Goal: Task Accomplishment & Management: Manage account settings

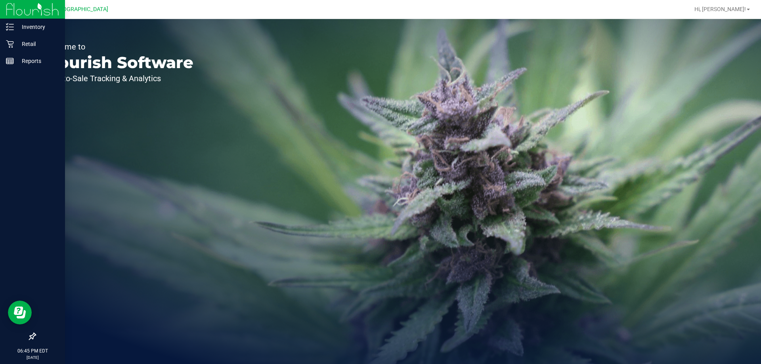
click at [0, 18] on div at bounding box center [32, 9] width 65 height 19
click at [10, 22] on div "Inventory" at bounding box center [33, 27] width 63 height 16
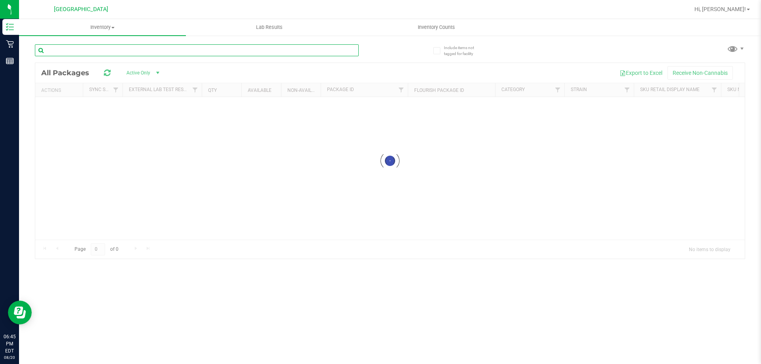
click at [122, 49] on div "Inventory All packages All inventory Waste log Lab Results Inventory Counts" at bounding box center [390, 191] width 742 height 345
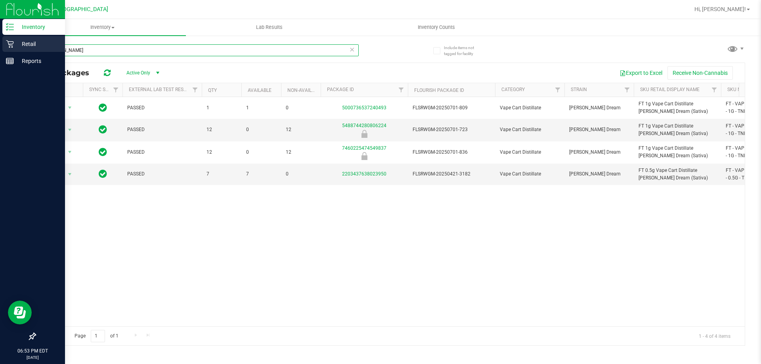
drag, startPoint x: 149, startPoint y: 53, endPoint x: 0, endPoint y: 38, distance: 150.2
click at [0, 38] on div "Inventory Retail Reports 06:53 PM EDT 08/20/2025 08/20 Palm Coast WC Hi, Joseph…" at bounding box center [380, 182] width 761 height 364
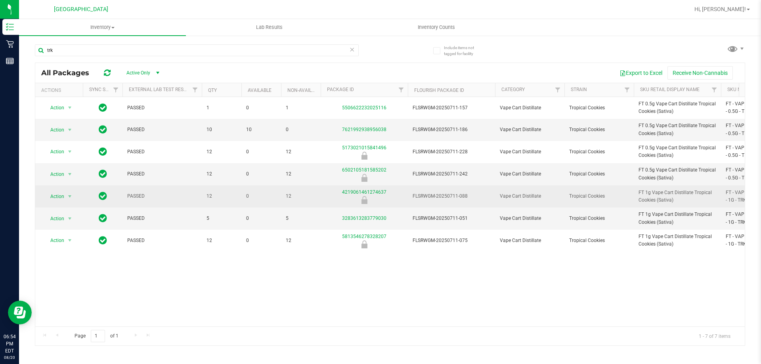
click at [656, 201] on span "FT 1g Vape Cart Distillate Tropical Cookies (Sativa)" at bounding box center [677, 196] width 78 height 15
click at [655, 201] on span "FT 1g Vape Cart Distillate Tropical Cookies (Sativa)" at bounding box center [677, 196] width 78 height 15
click at [655, 200] on span "FT 1g Vape Cart Distillate Tropical Cookies (Sativa)" at bounding box center [677, 196] width 78 height 15
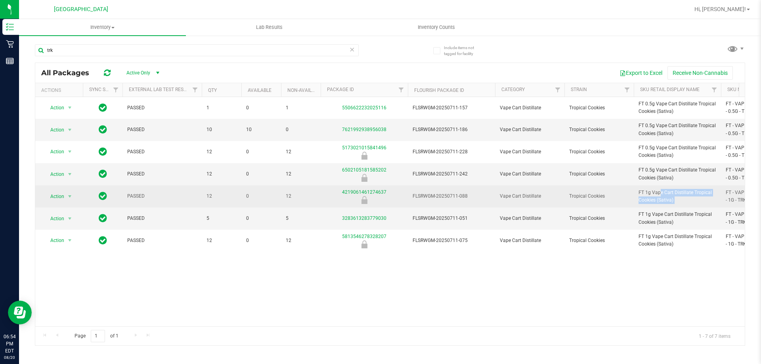
click at [655, 200] on span "FT 1g Vape Cart Distillate Tropical Cookies (Sativa)" at bounding box center [677, 196] width 78 height 15
copy tr "FT 1g Vape Cart Distillate Tropical Cookies (Sativa)"
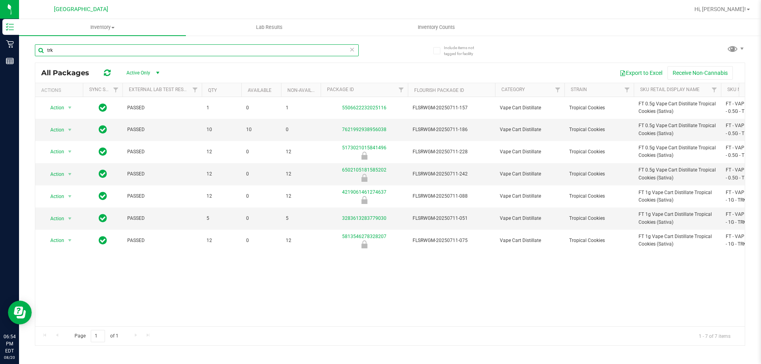
click at [100, 50] on input "trk" at bounding box center [197, 50] width 324 height 12
paste input "FT 1g Vape Cart Distillate Tropical Cookies (Sativa)"
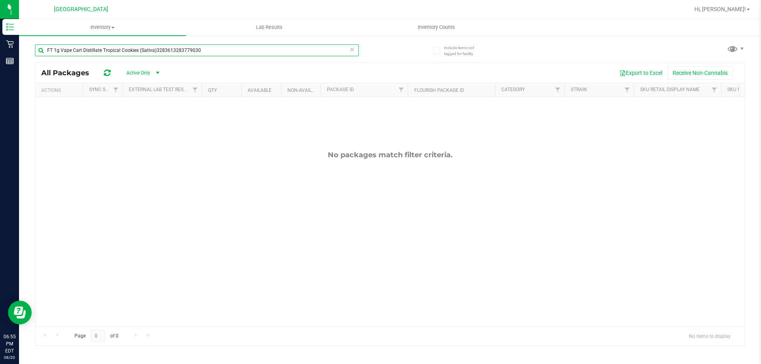
drag, startPoint x: 202, startPoint y: 47, endPoint x: 27, endPoint y: 71, distance: 177.5
click at [27, 71] on div "Include items not tagged for facility FT 1g Vape Cart Distillate Tropical Cooki…" at bounding box center [390, 156] width 742 height 242
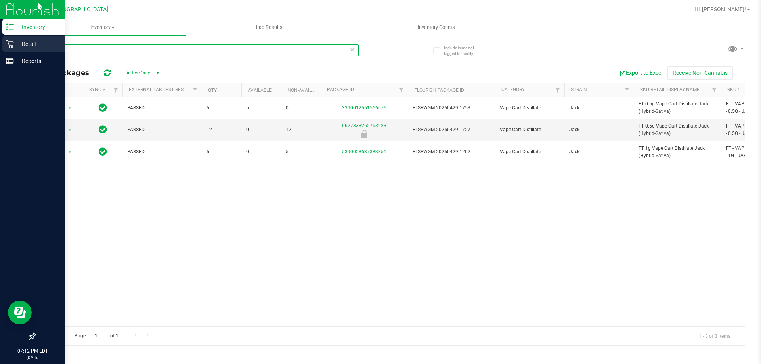
type input "jak"
click at [30, 38] on div "Retail" at bounding box center [33, 44] width 63 height 16
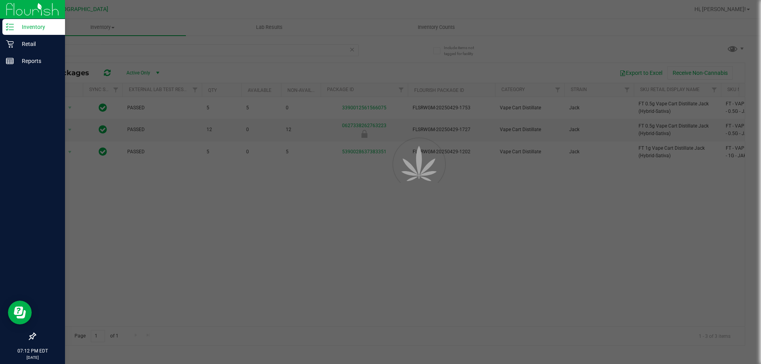
click at [41, 27] on p "Inventory" at bounding box center [38, 27] width 48 height 10
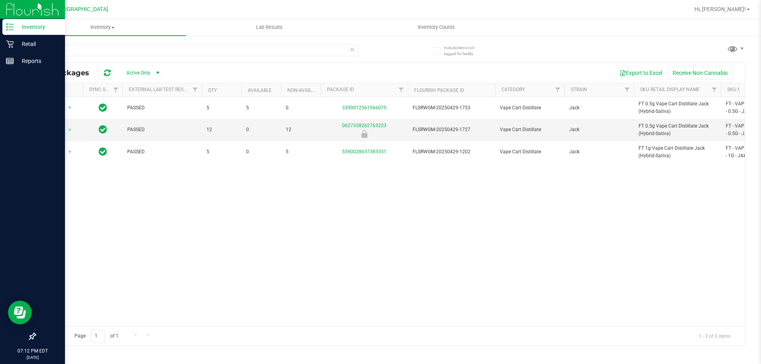
click at [41, 27] on p "Inventory" at bounding box center [38, 27] width 48 height 10
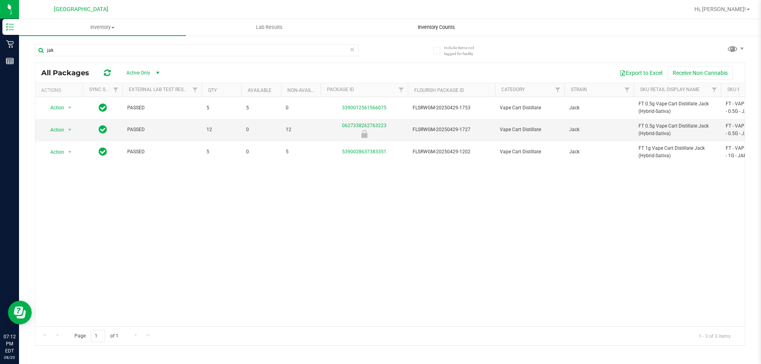
click at [443, 27] on span "Inventory Counts" at bounding box center [436, 27] width 59 height 7
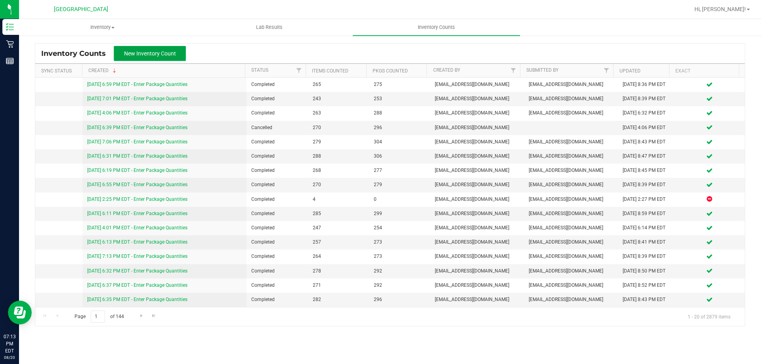
click at [168, 48] on button "New Inventory Count" at bounding box center [150, 53] width 72 height 15
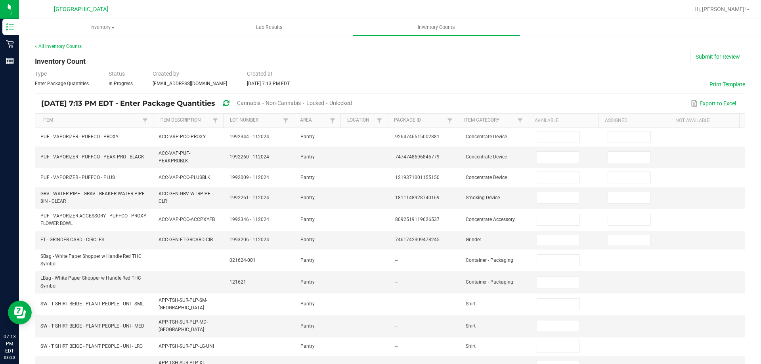
click at [260, 100] on span "Cannabis" at bounding box center [248, 103] width 23 height 6
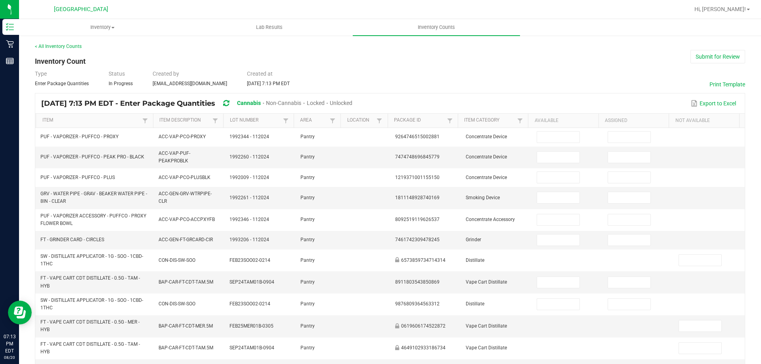
click at [352, 103] on span "Unlocked" at bounding box center [341, 103] width 23 height 6
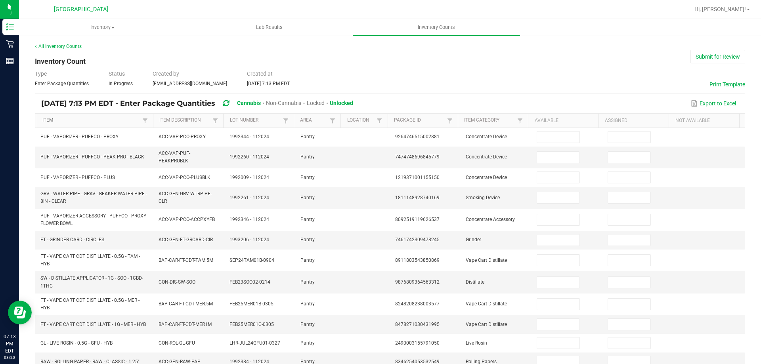
click at [110, 119] on link "Item" at bounding box center [91, 120] width 98 height 6
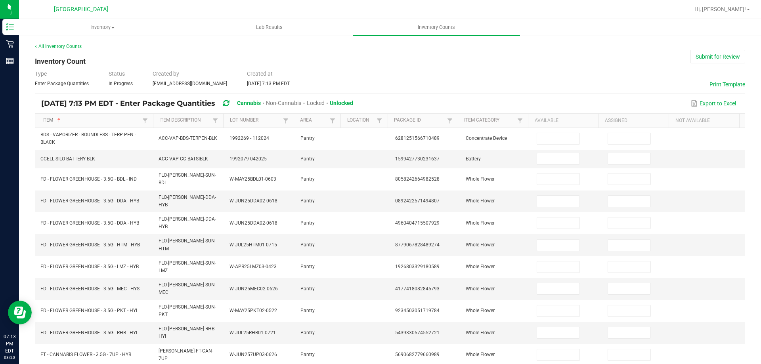
click at [110, 119] on link "Item" at bounding box center [91, 120] width 98 height 6
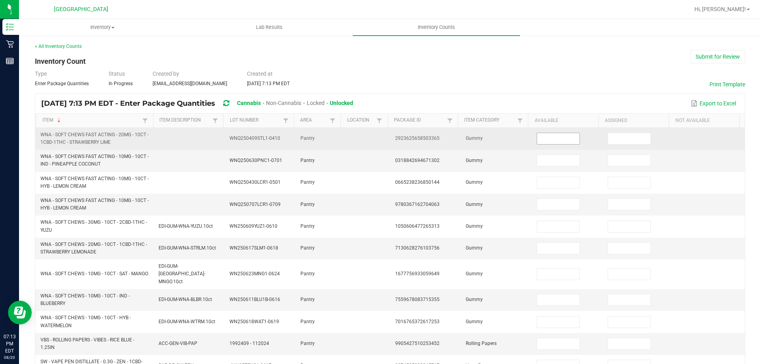
click at [555, 138] on input at bounding box center [558, 138] width 42 height 11
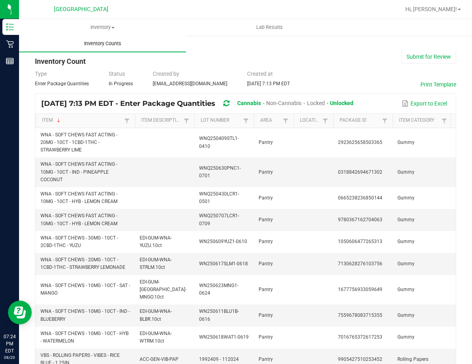
click at [159, 38] on uib-tab-heading "Inventory Counts" at bounding box center [102, 43] width 167 height 17
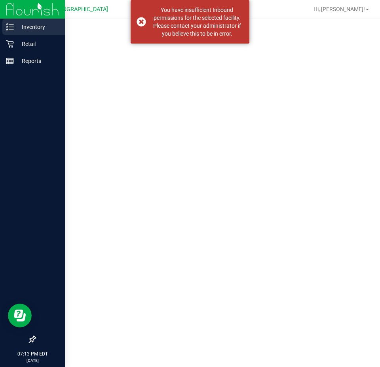
click at [15, 32] on div "Inventory" at bounding box center [33, 27] width 63 height 16
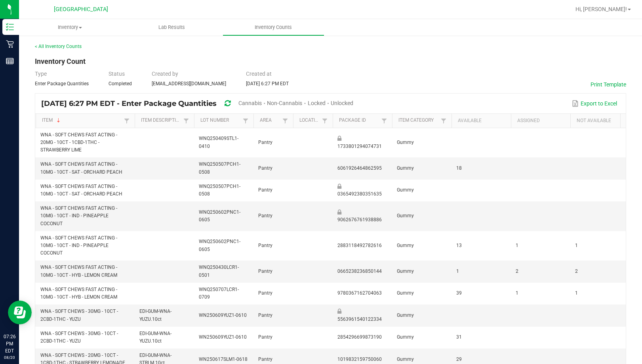
click at [259, 102] on span "Cannabis" at bounding box center [250, 103] width 23 height 6
click at [354, 101] on span "Unlocked" at bounding box center [342, 103] width 23 height 6
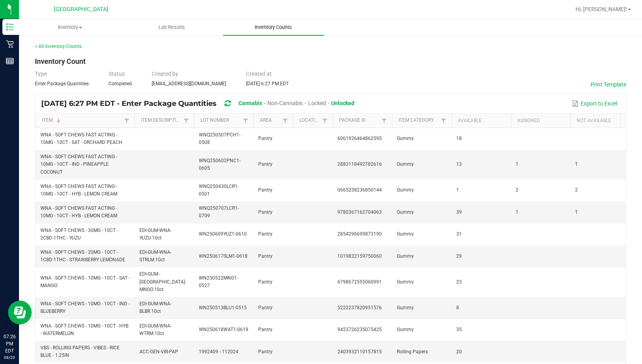
click at [283, 27] on span "Inventory Counts" at bounding box center [273, 27] width 59 height 7
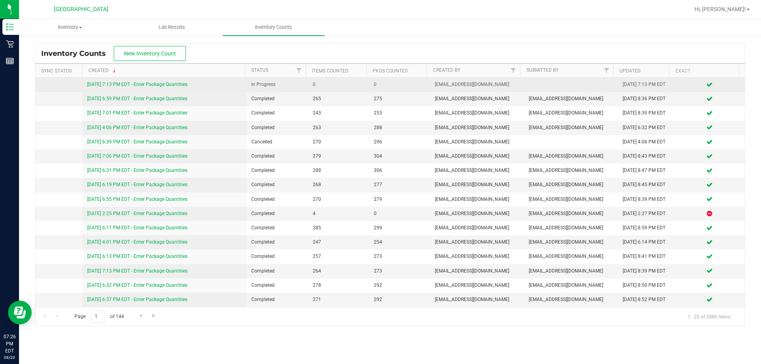
click at [152, 83] on link "8/20/25 7:13 PM EDT - Enter Package Quantities" at bounding box center [137, 85] width 100 height 6
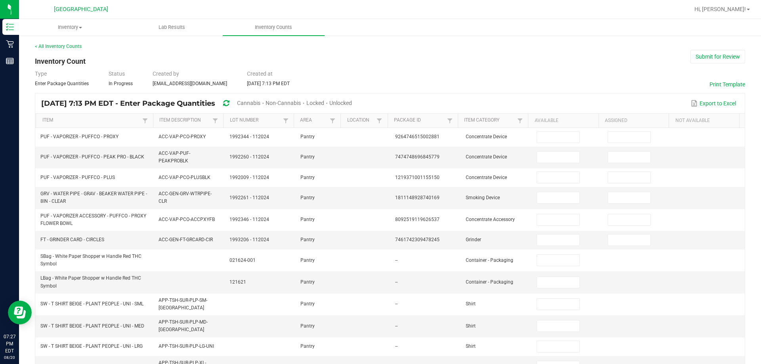
click at [260, 105] on span "Cannabis" at bounding box center [248, 103] width 23 height 6
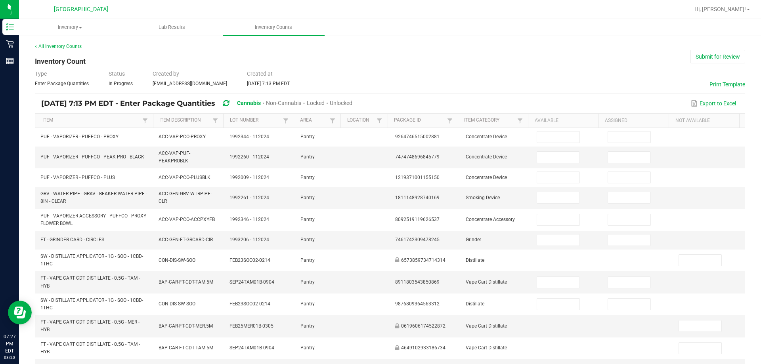
click at [352, 105] on span "Unlocked" at bounding box center [341, 103] width 23 height 6
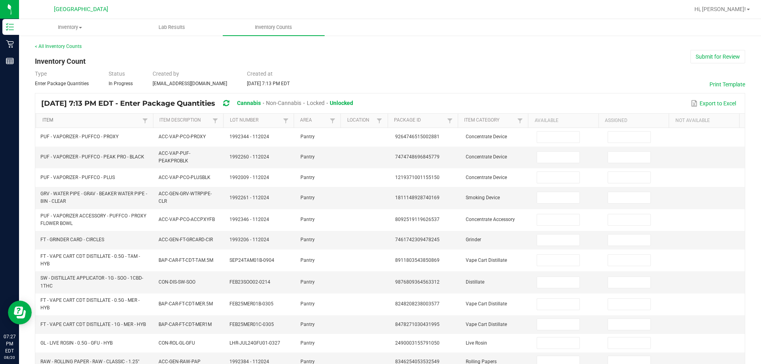
click at [64, 120] on link "Item" at bounding box center [91, 120] width 98 height 6
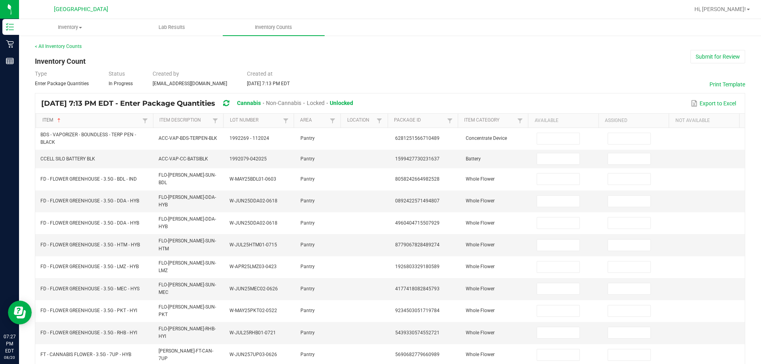
click at [65, 120] on link "Item" at bounding box center [91, 120] width 98 height 6
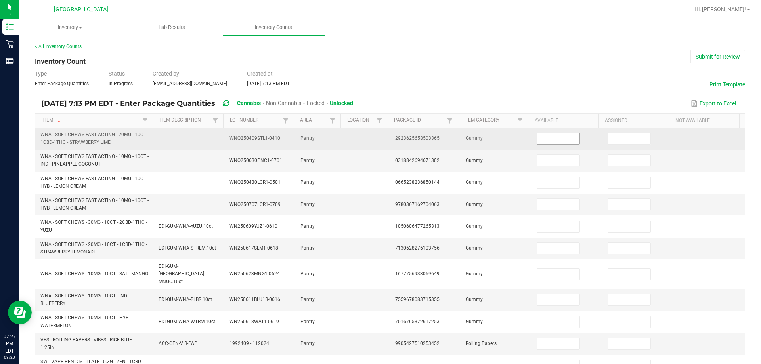
click at [471, 138] on input at bounding box center [558, 138] width 42 height 11
type input "38"
type input "10"
type input "12"
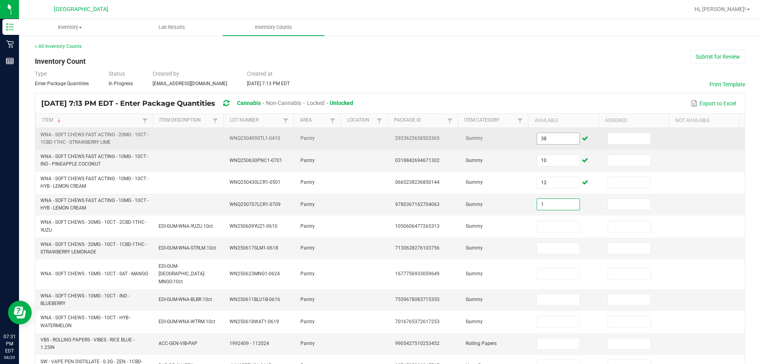
type input "1"
type input "18"
type input "13"
type input "24"
type input "19"
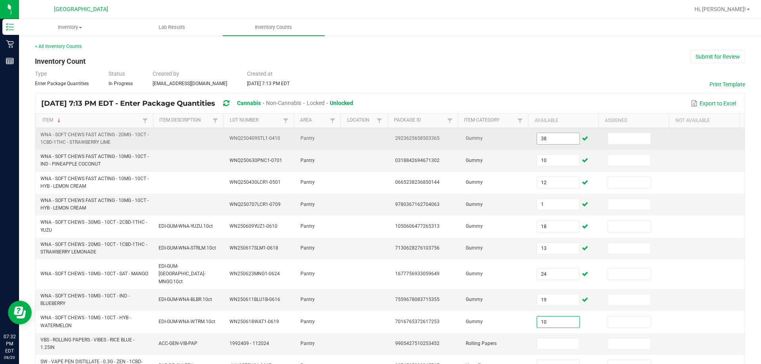
type input "10"
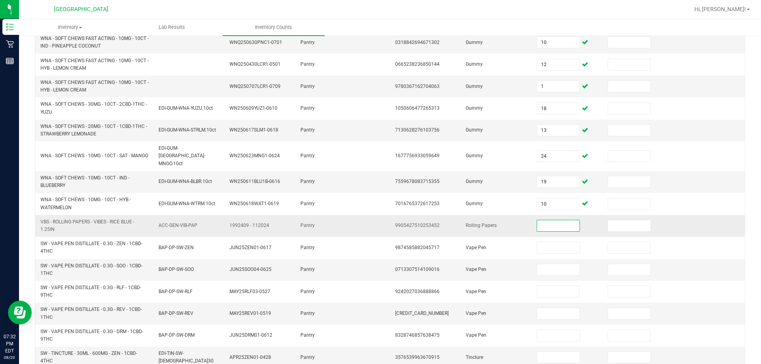
scroll to position [159, 0]
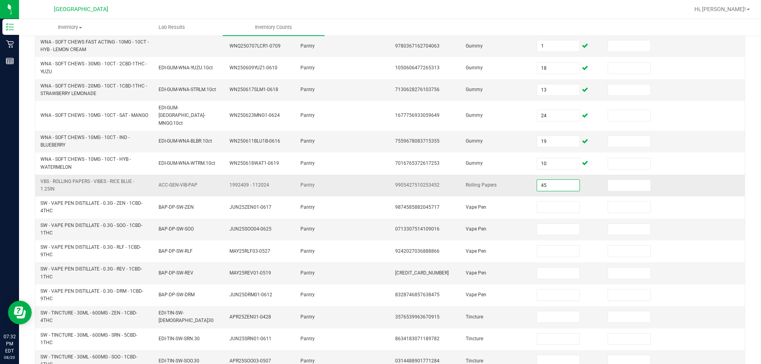
type input "45"
type input "1"
type input "19"
type input "18"
type input "3"
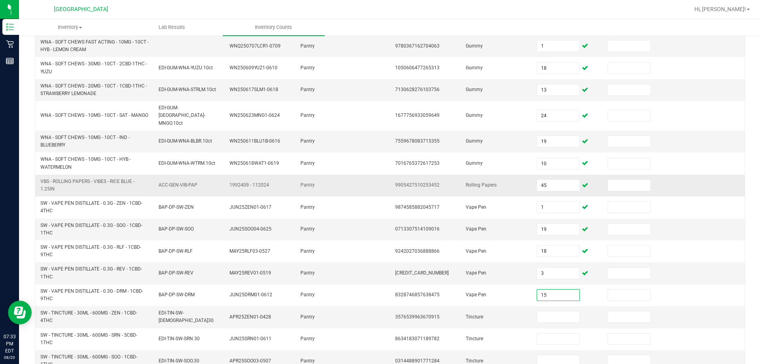
type input "15"
type input "4"
type input "12"
type input "2"
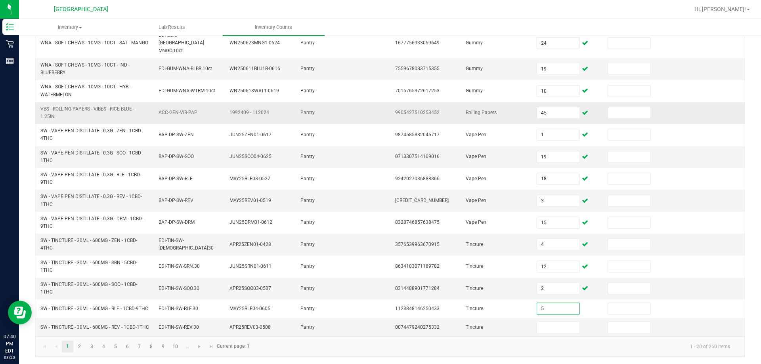
type input "5"
type input "1"
click at [80, 349] on link "2" at bounding box center [79, 347] width 11 height 12
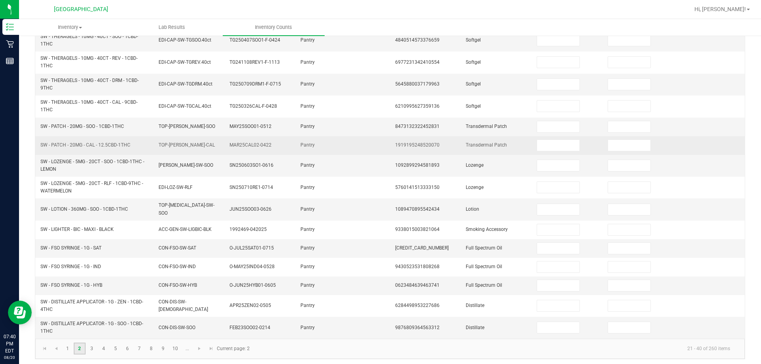
scroll to position [0, 0]
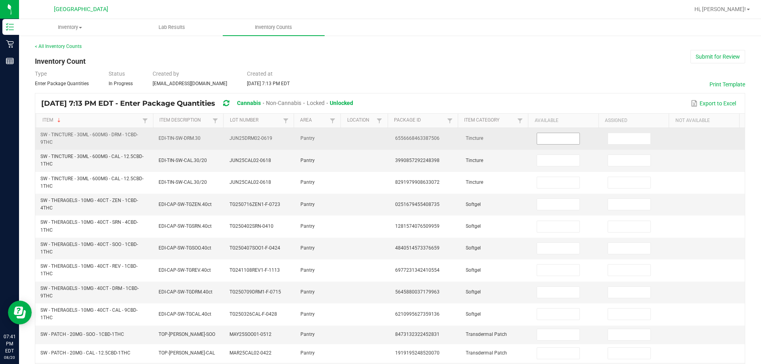
click at [471, 137] on input at bounding box center [558, 138] width 42 height 11
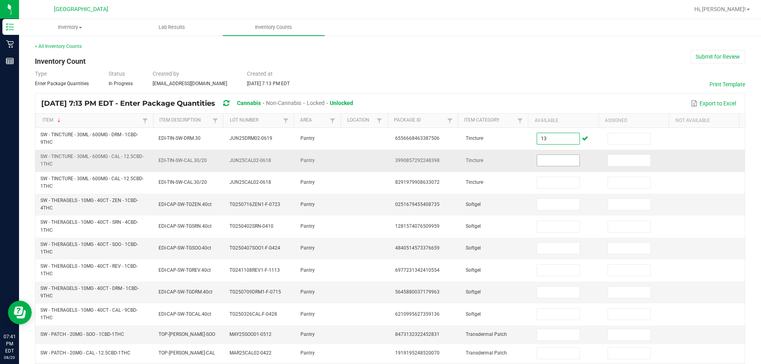
type input "13"
click at [471, 156] on input at bounding box center [558, 160] width 42 height 11
type input "18"
type input "1"
type input "3"
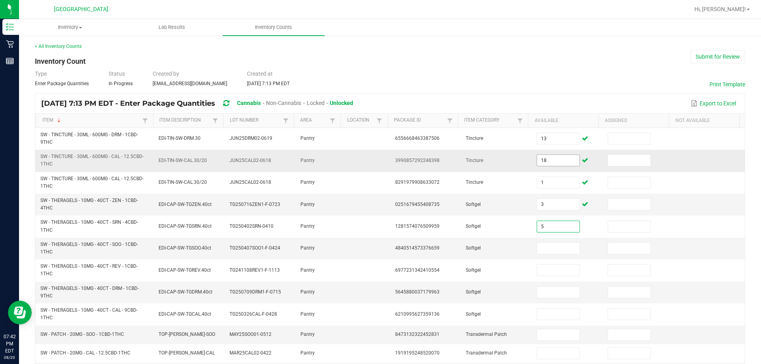
type input "5"
type input "3"
type input "4"
type input "1"
type input "5"
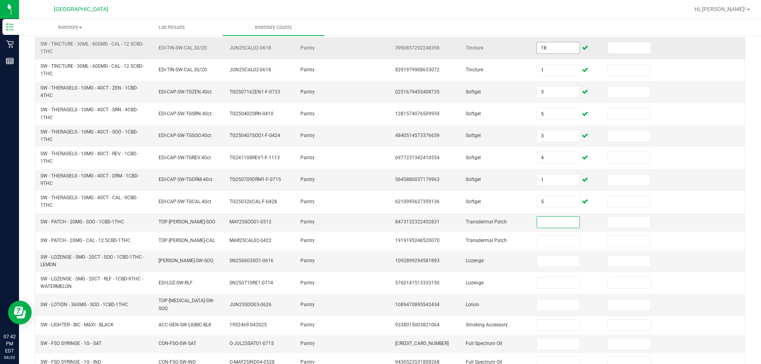
scroll to position [119, 0]
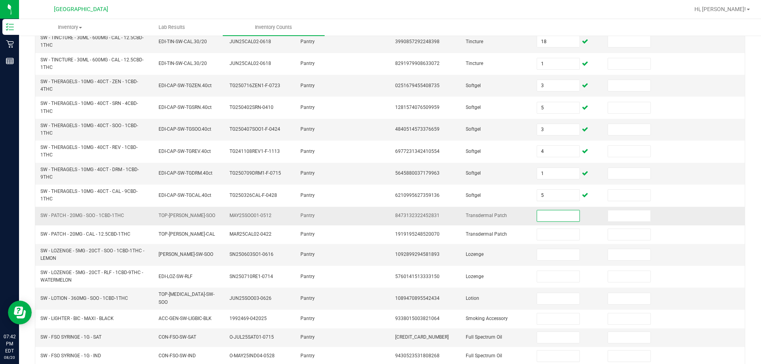
click at [471, 218] on input at bounding box center [558, 215] width 42 height 11
type input "7"
type input "5"
type input "13"
type input "10"
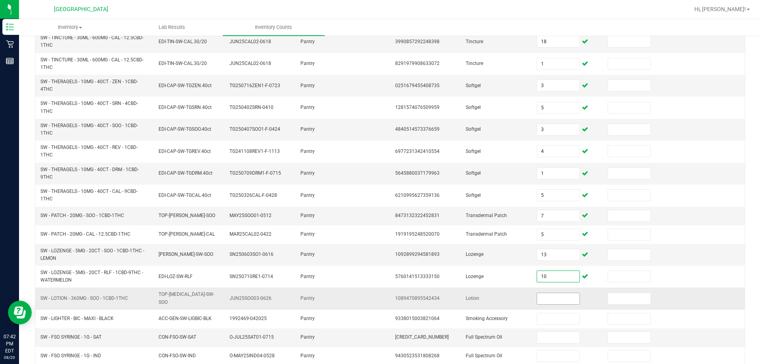
click at [471, 295] on input at bounding box center [558, 298] width 42 height 11
type input "5"
type input "15"
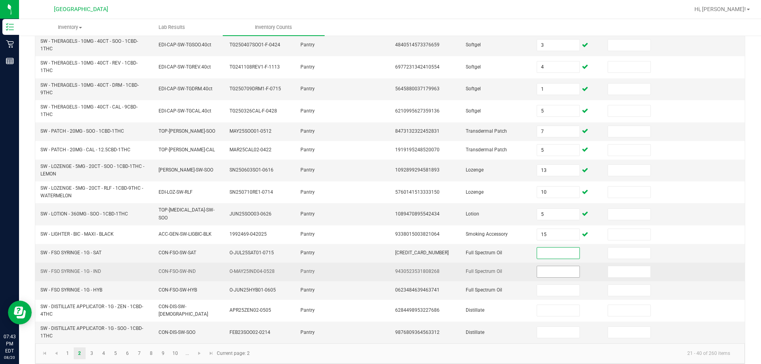
scroll to position [208, 0]
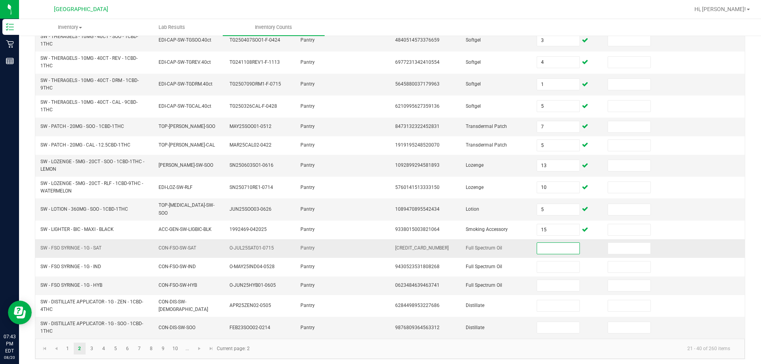
click at [471, 243] on input at bounding box center [558, 248] width 42 height 11
type input "1"
type input "11"
type input "3"
type input "9"
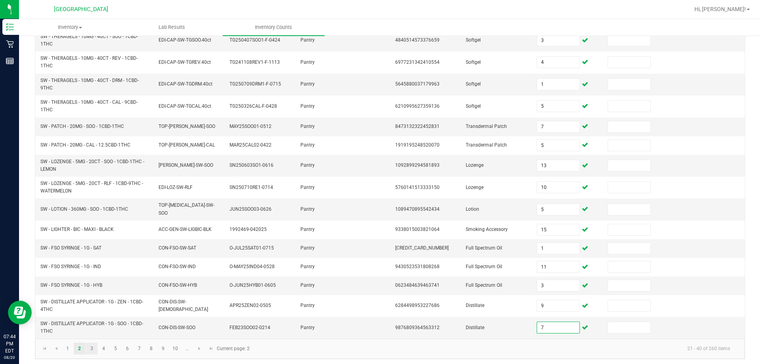
type input "7"
click at [89, 343] on link "3" at bounding box center [91, 349] width 11 height 12
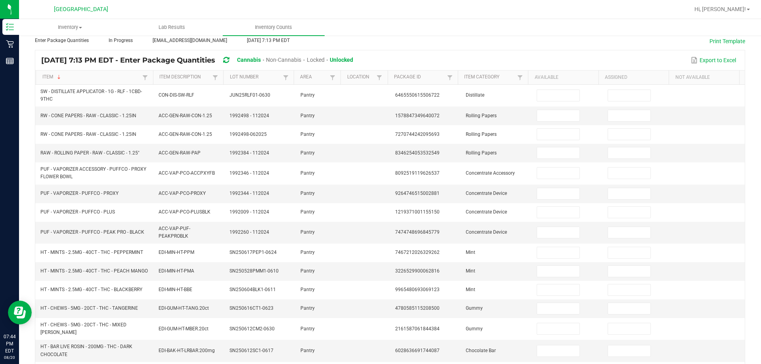
scroll to position [0, 0]
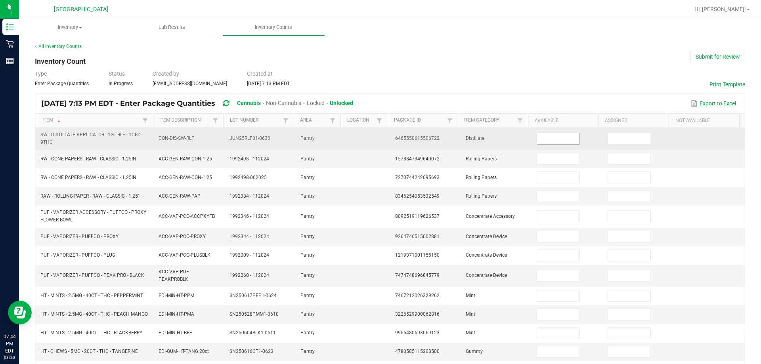
click at [471, 143] on input at bounding box center [558, 138] width 42 height 11
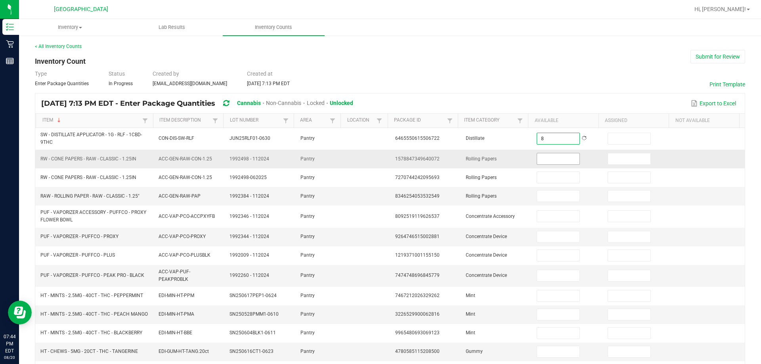
type input "8"
click at [471, 157] on input at bounding box center [558, 158] width 42 height 11
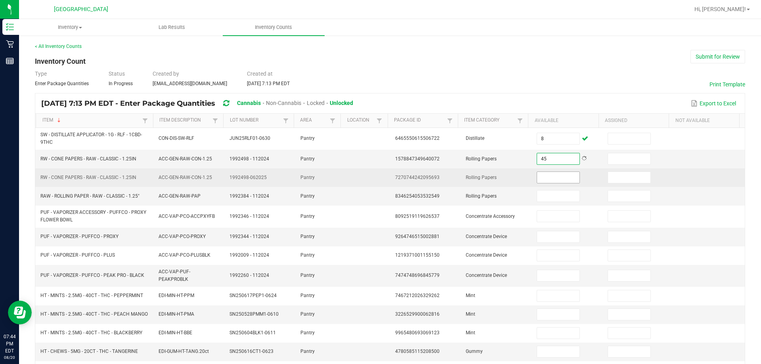
type input "45"
click at [471, 174] on input at bounding box center [558, 177] width 42 height 11
type input "45"
type input "1"
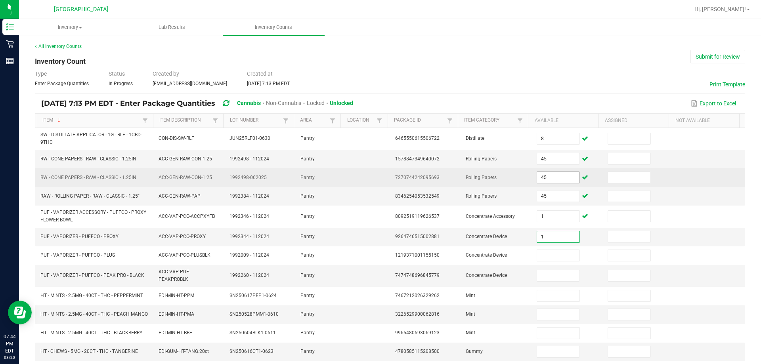
type input "1"
type input "14"
type input "8"
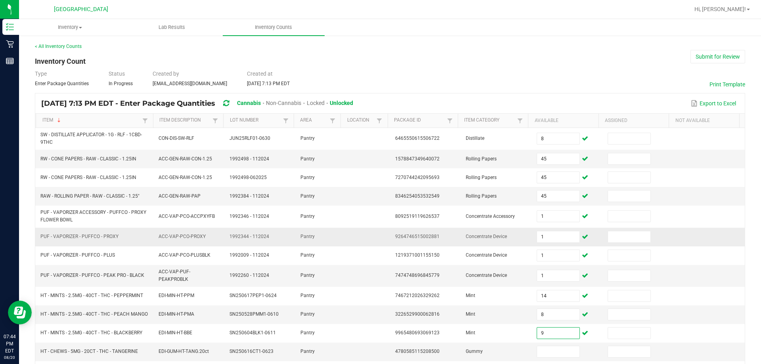
type input "9"
click at [471, 228] on td at bounding box center [709, 237] width 71 height 19
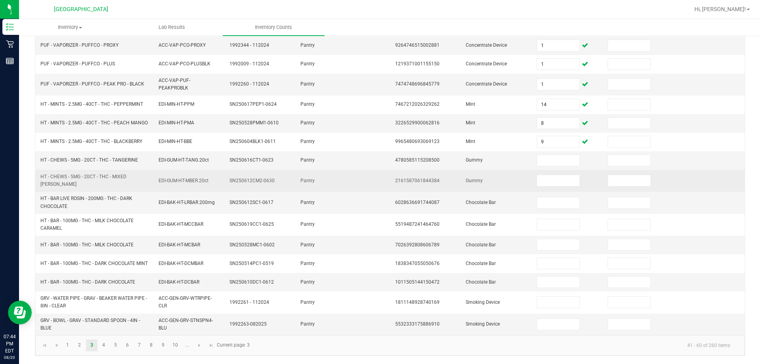
scroll to position [195, 0]
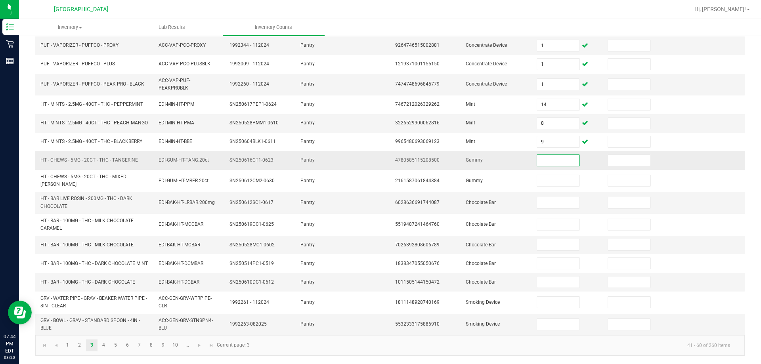
click at [471, 163] on input at bounding box center [558, 160] width 42 height 11
type input "1"
type input "9"
type input "18"
type input "39"
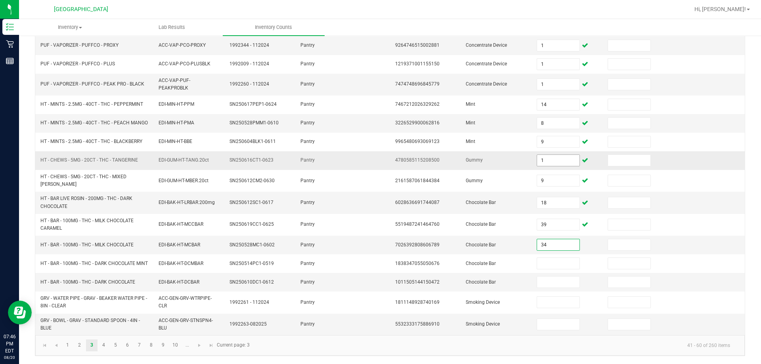
type input "34"
type input "45"
type input "18"
type input "1"
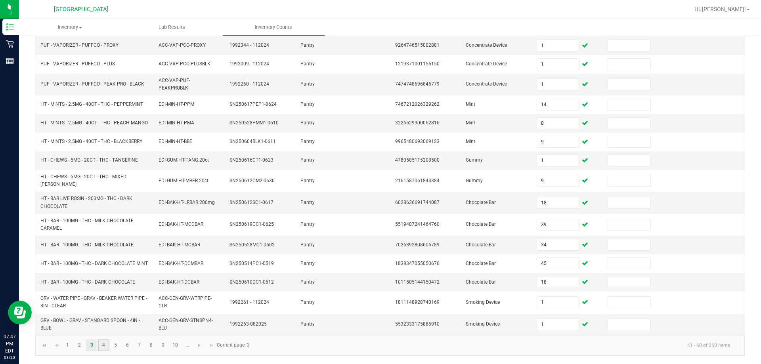
click at [106, 341] on link "4" at bounding box center [103, 346] width 11 height 12
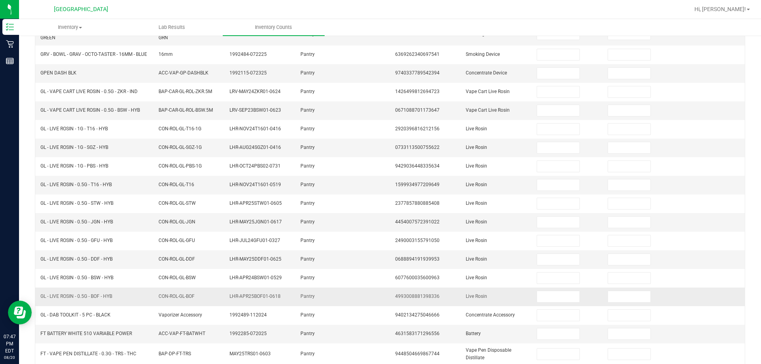
scroll to position [62, 0]
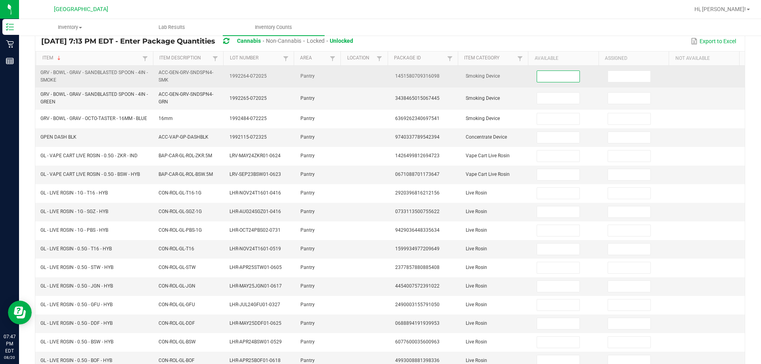
click at [471, 78] on input at bounding box center [558, 76] width 42 height 11
type input "15"
type input "10"
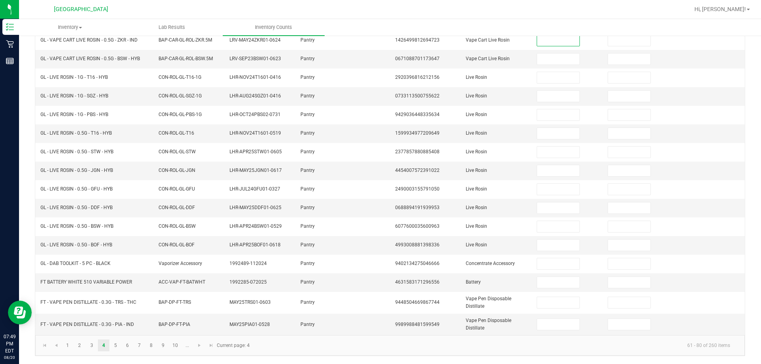
scroll to position [23, 0]
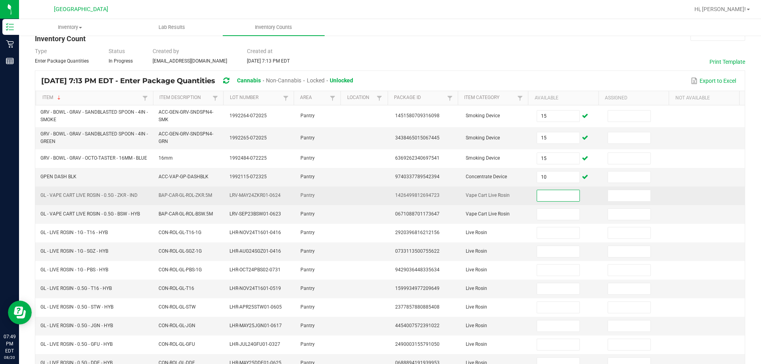
click at [471, 198] on input at bounding box center [558, 195] width 42 height 11
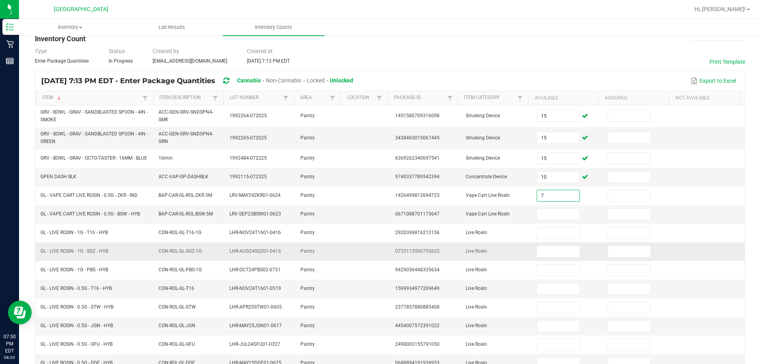
type input "7"
type input "4"
type input "1"
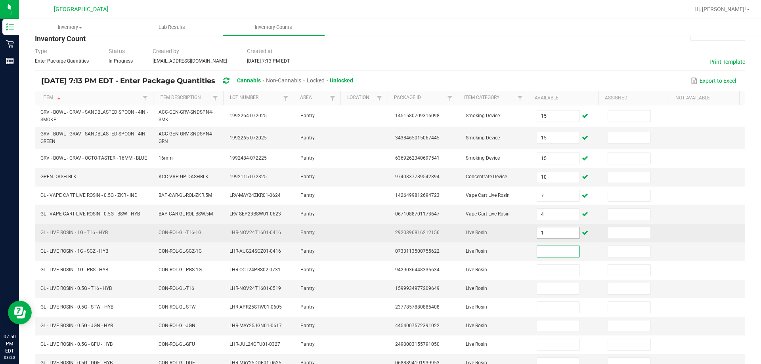
click at [471, 235] on input "1" at bounding box center [558, 232] width 42 height 11
type input "2"
type input "3"
type input "5"
type input "1"
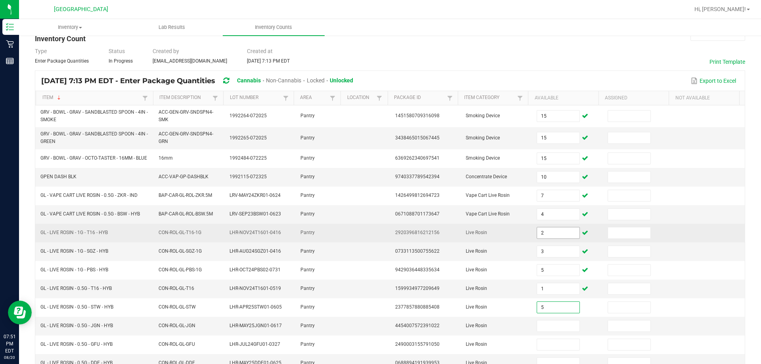
type input "5"
type input "2"
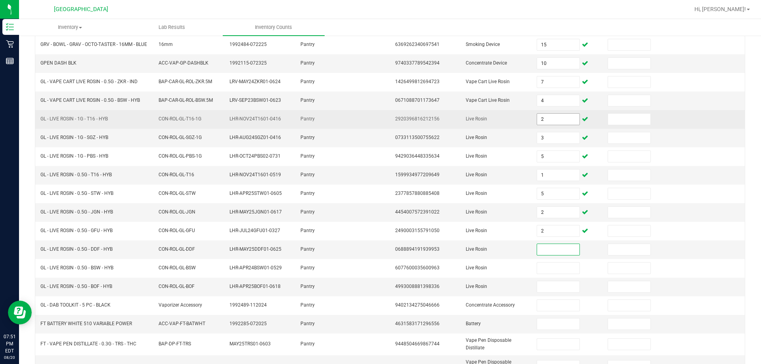
scroll to position [181, 0]
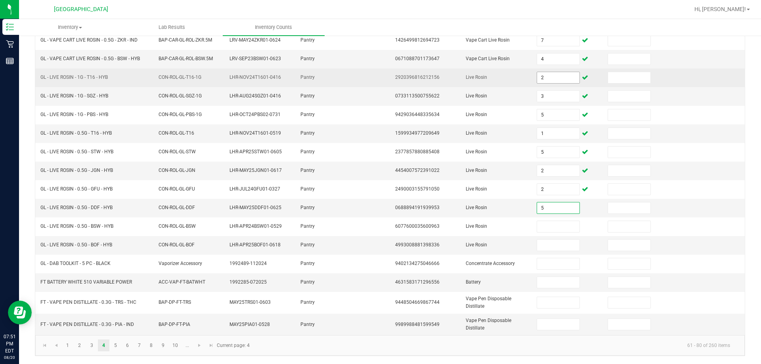
type input "5"
type input "3"
type input "2"
type input "5"
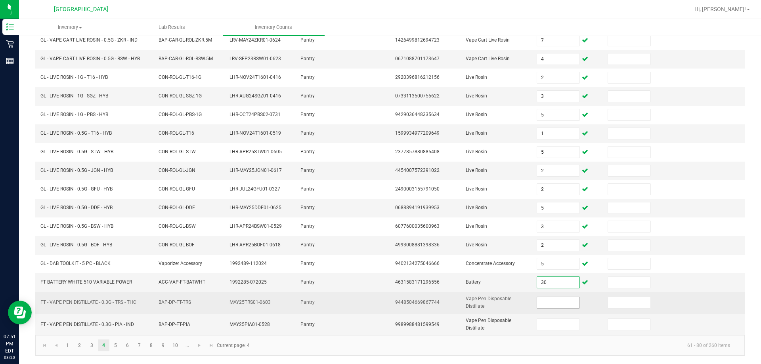
type input "30"
click at [471, 301] on input at bounding box center [558, 302] width 42 height 11
type input "0"
type input "9"
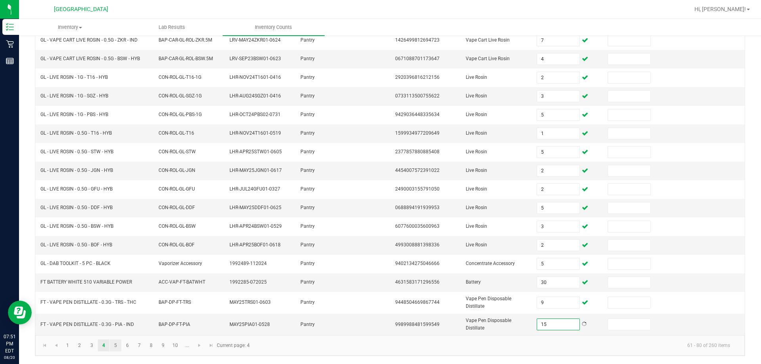
type input "15"
click at [115, 347] on link "5" at bounding box center [115, 346] width 11 height 12
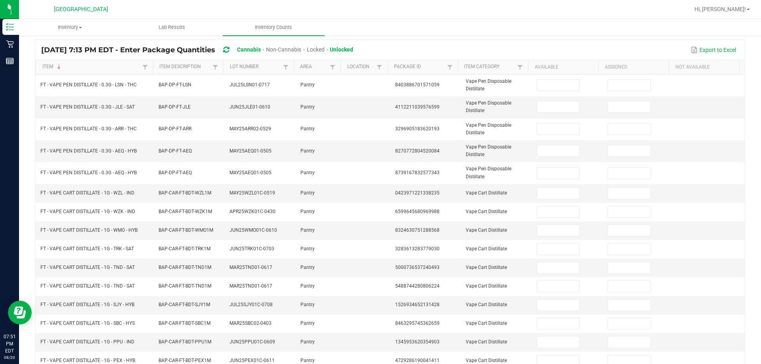
scroll to position [23, 0]
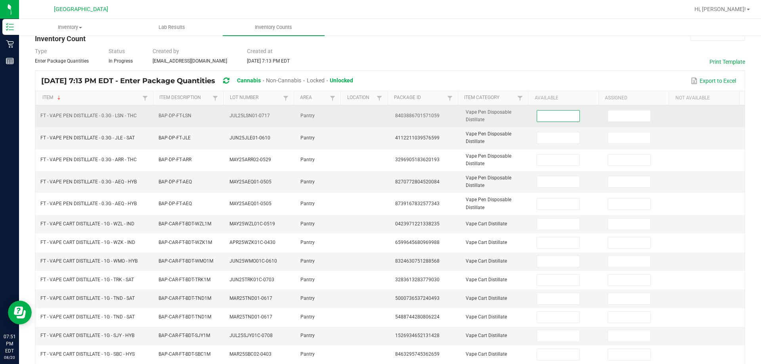
click at [471, 115] on input at bounding box center [558, 116] width 42 height 11
type input "16"
type input "7"
type input "8"
type input "4"
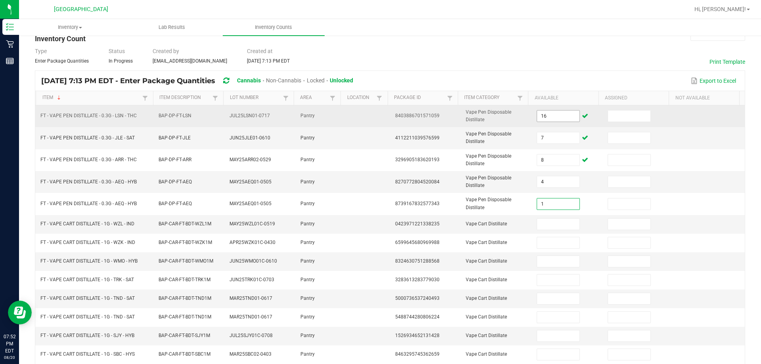
type input "1"
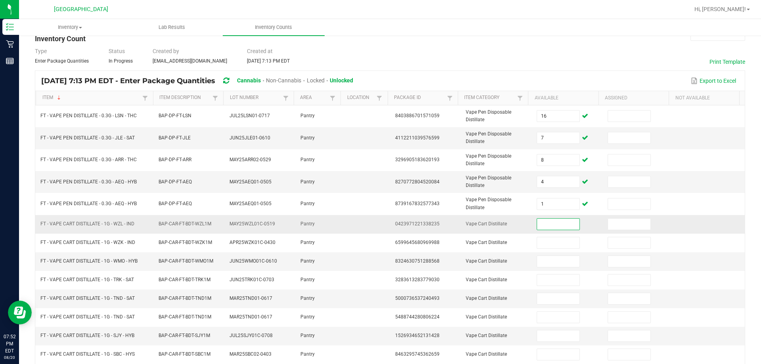
click at [471, 222] on input at bounding box center [558, 224] width 42 height 11
type input "1"
type input "5"
type input "1"
type input "8"
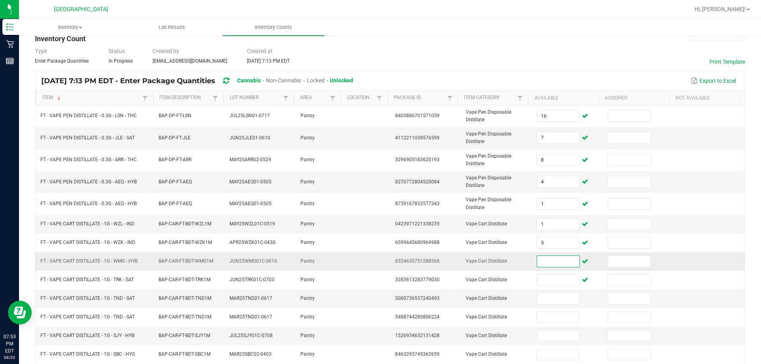
type input "1"
type input "0"
type input "8"
type input "1"
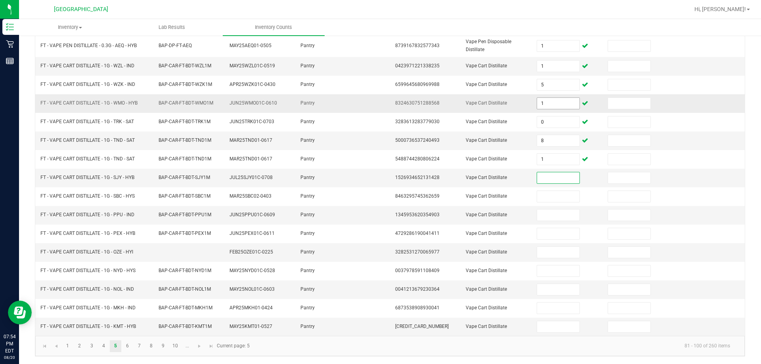
scroll to position [181, 0]
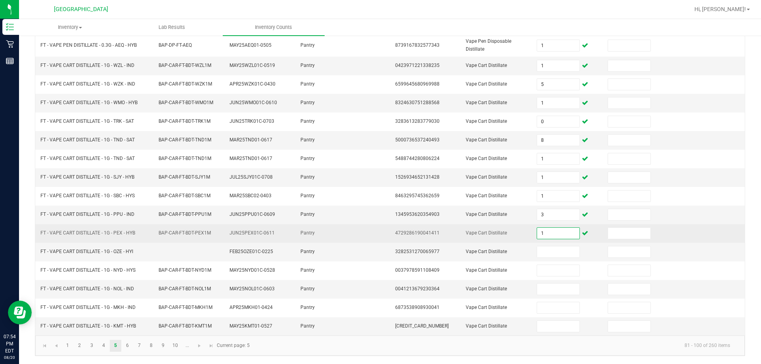
click at [471, 231] on input "1" at bounding box center [558, 233] width 42 height 11
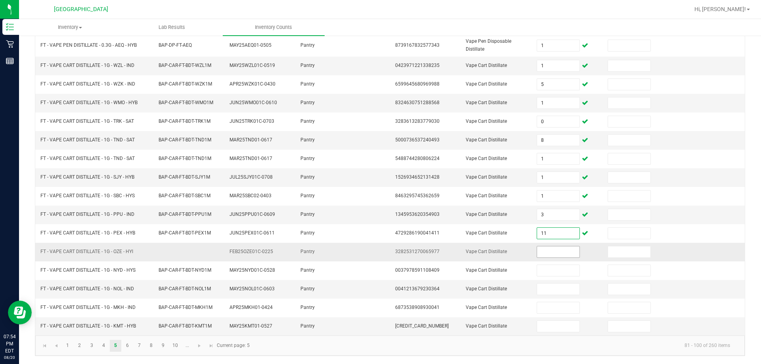
click at [471, 250] on input at bounding box center [558, 251] width 42 height 11
click at [132, 346] on link "6" at bounding box center [127, 346] width 11 height 12
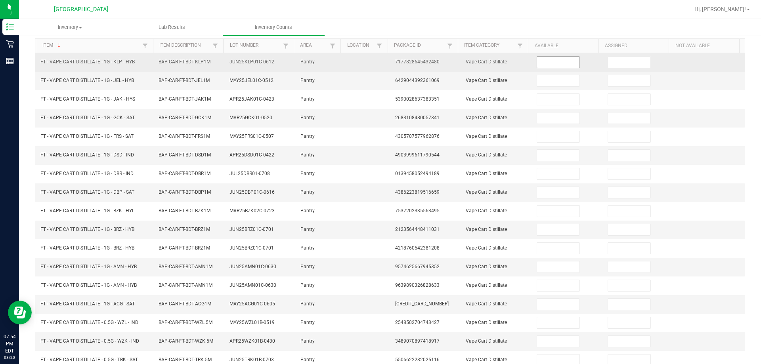
scroll to position [0, 0]
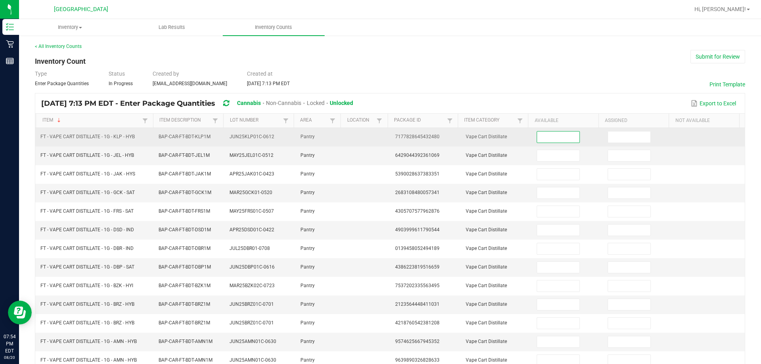
click at [471, 139] on input at bounding box center [558, 137] width 42 height 11
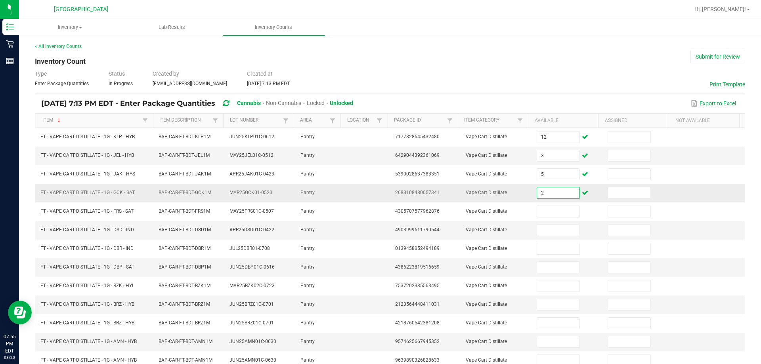
click at [471, 196] on input "2" at bounding box center [558, 192] width 42 height 11
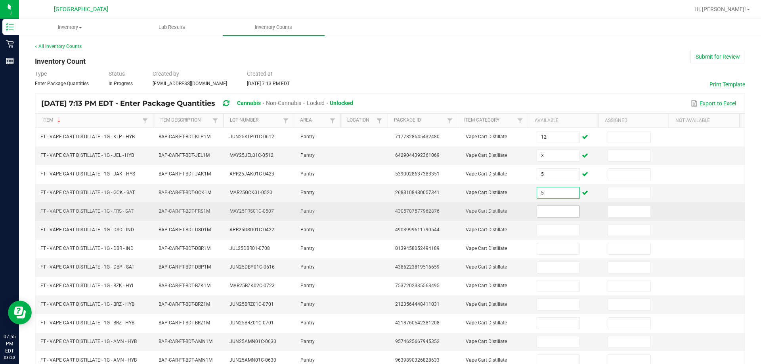
click at [471, 216] on input at bounding box center [558, 211] width 42 height 11
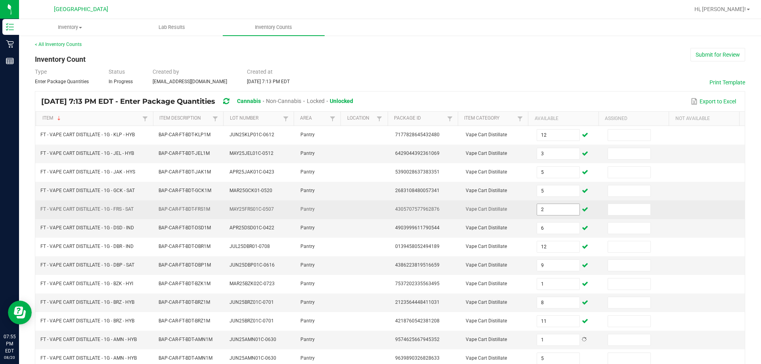
scroll to position [164, 0]
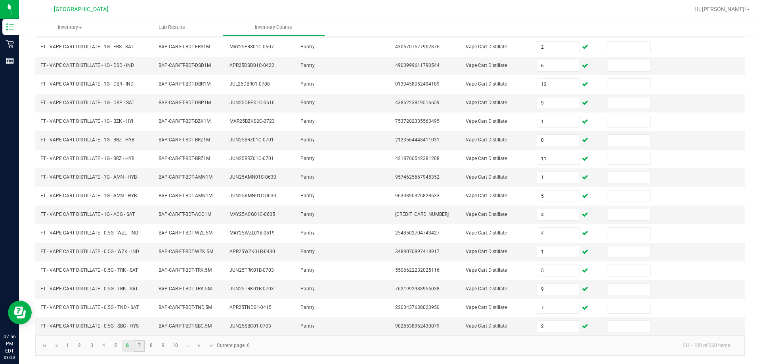
click at [140, 346] on link "7" at bounding box center [139, 346] width 11 height 12
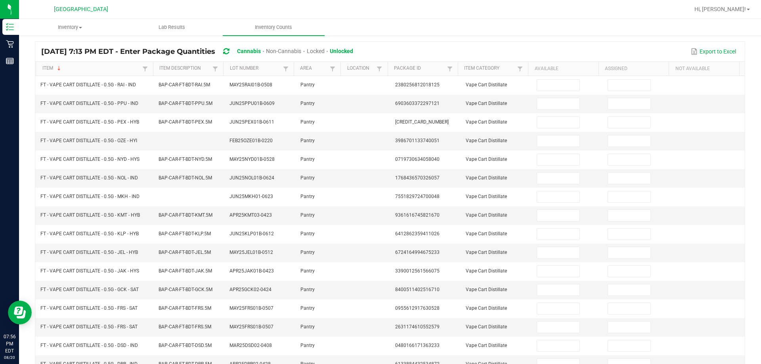
scroll to position [0, 0]
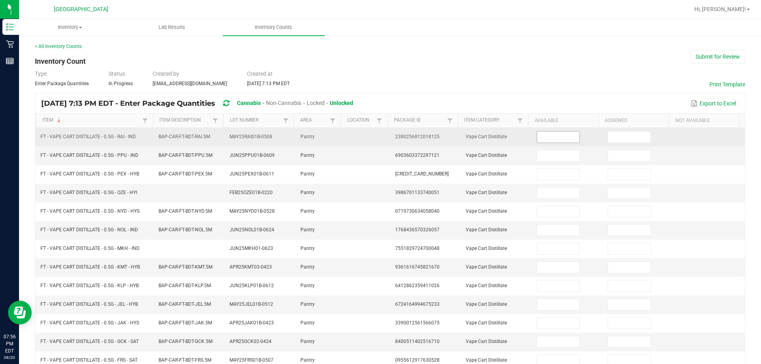
click at [471, 137] on input at bounding box center [558, 137] width 42 height 11
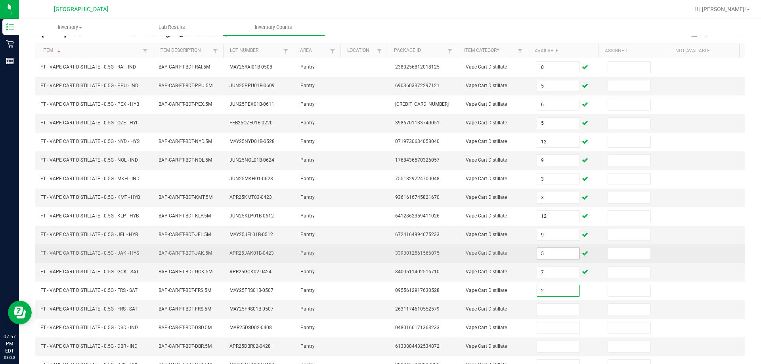
scroll to position [164, 0]
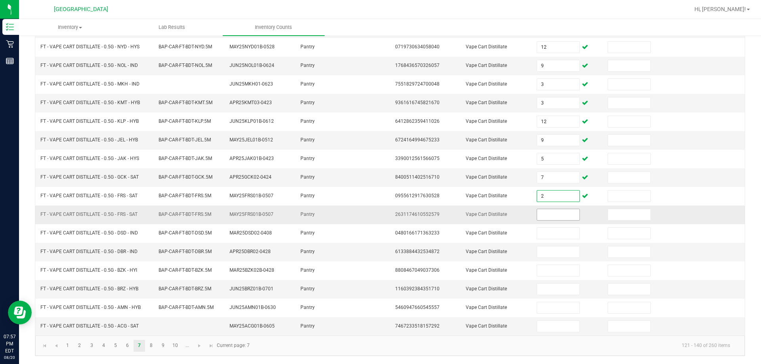
click at [471, 213] on input at bounding box center [558, 214] width 42 height 11
click at [153, 348] on link "8" at bounding box center [150, 346] width 11 height 12
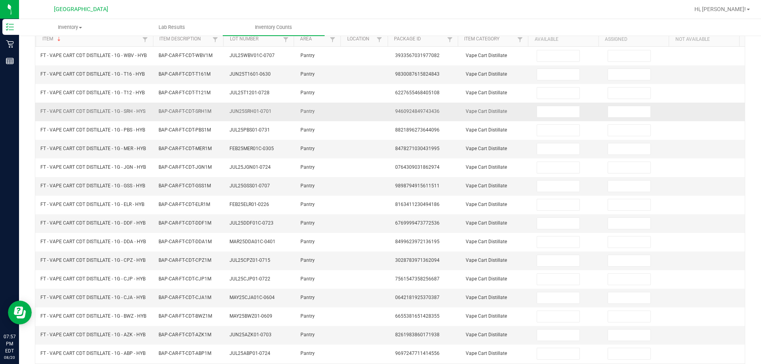
scroll to position [0, 0]
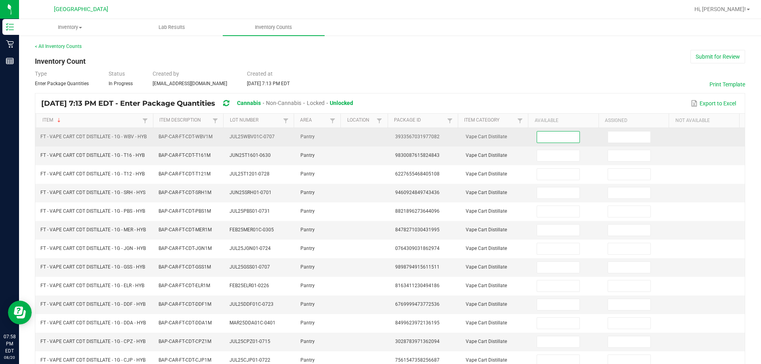
click at [471, 134] on input at bounding box center [558, 137] width 42 height 11
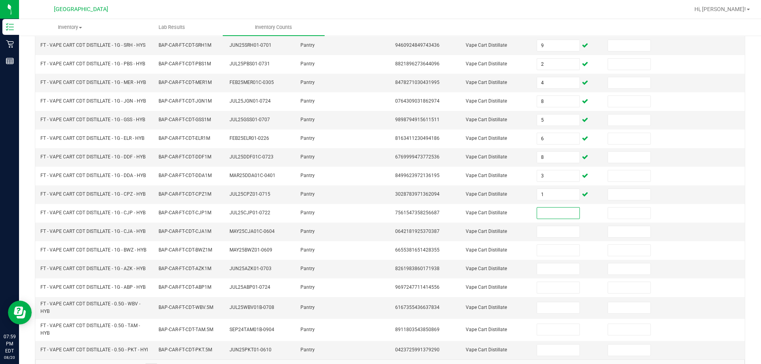
scroll to position [174, 0]
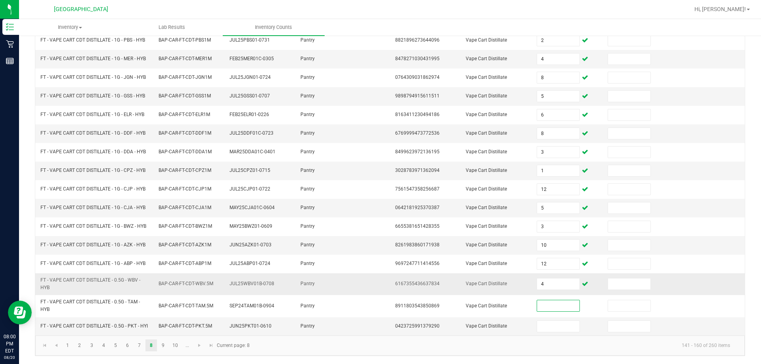
click at [471, 286] on td "Vape Cart Distillate" at bounding box center [496, 284] width 71 height 22
click at [471, 281] on input "4" at bounding box center [558, 284] width 42 height 11
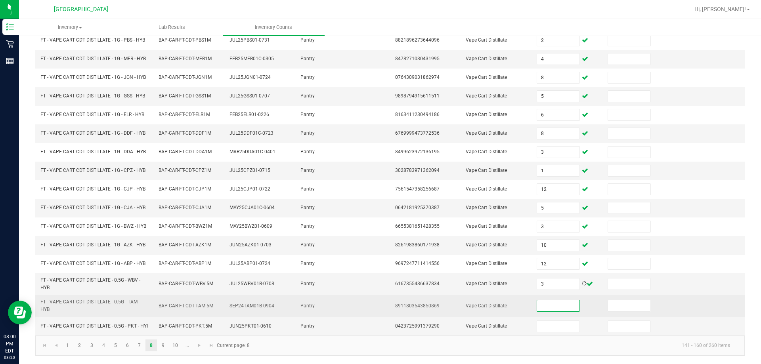
click at [471, 300] on input at bounding box center [558, 305] width 42 height 11
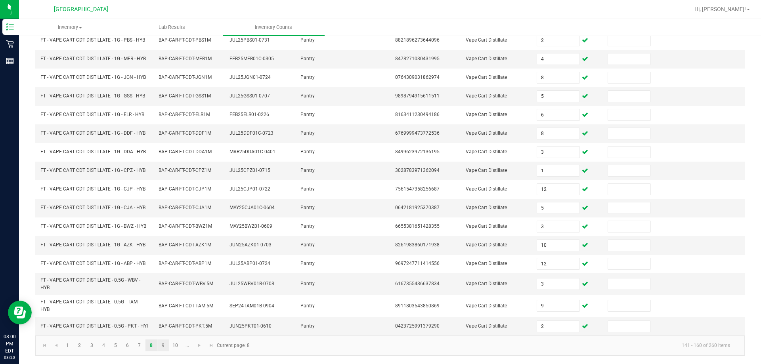
click at [163, 343] on link "9" at bounding box center [162, 346] width 11 height 12
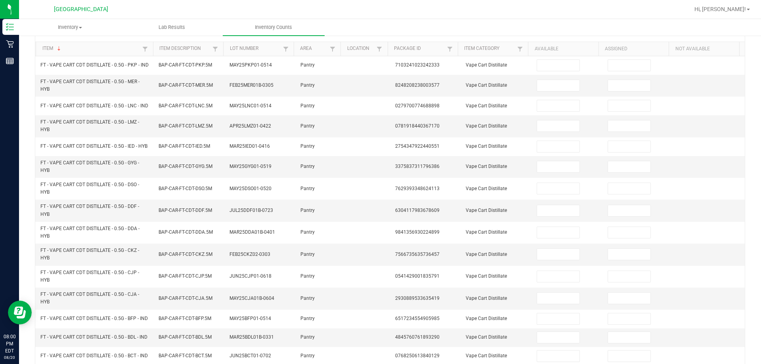
scroll to position [0, 0]
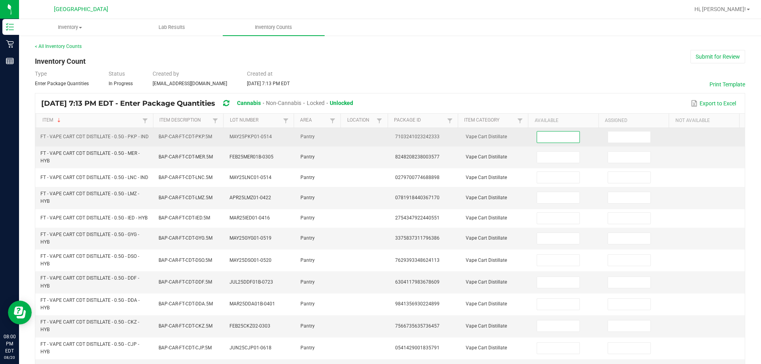
click at [471, 138] on input at bounding box center [558, 137] width 42 height 11
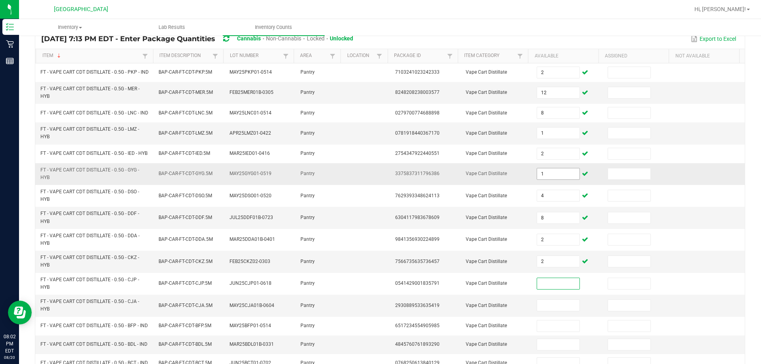
scroll to position [218, 0]
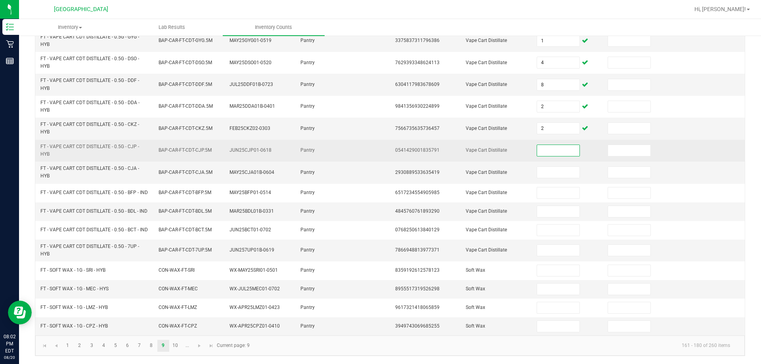
click at [471, 145] on input at bounding box center [558, 150] width 42 height 11
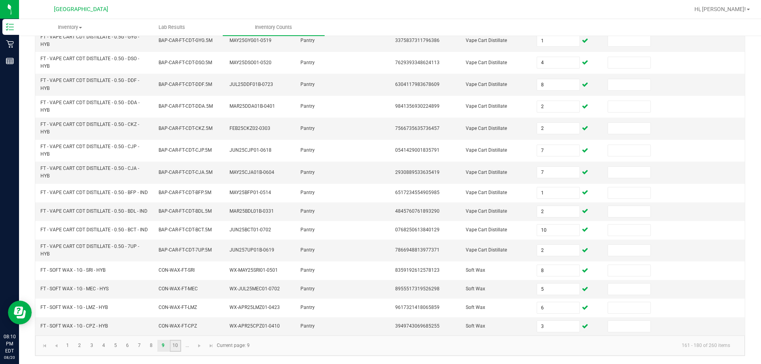
click at [174, 344] on link "10" at bounding box center [175, 346] width 11 height 12
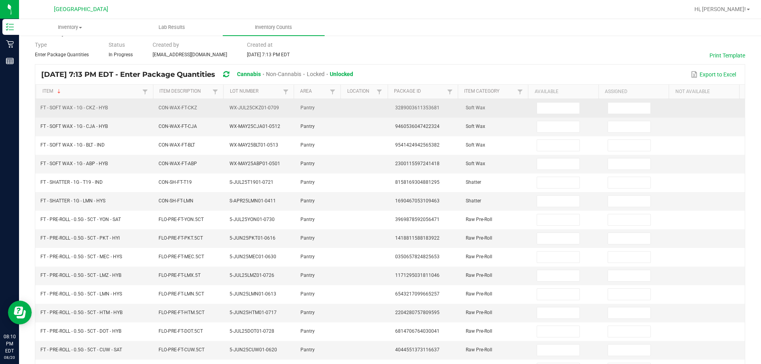
scroll to position [0, 0]
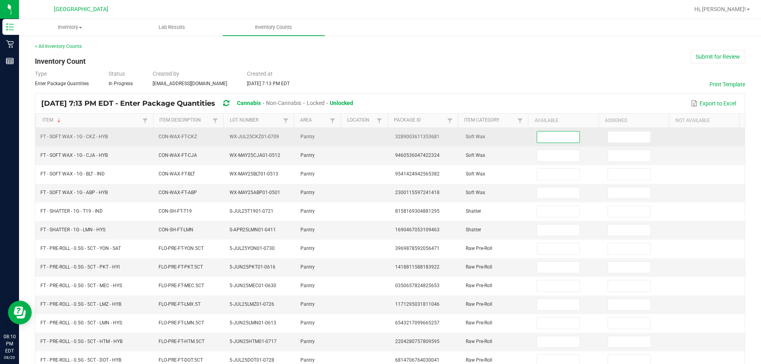
click at [471, 135] on input at bounding box center [558, 137] width 42 height 11
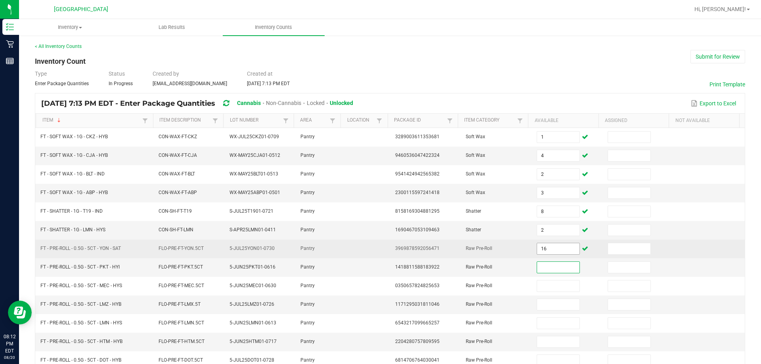
click at [471, 247] on input "16" at bounding box center [558, 248] width 42 height 11
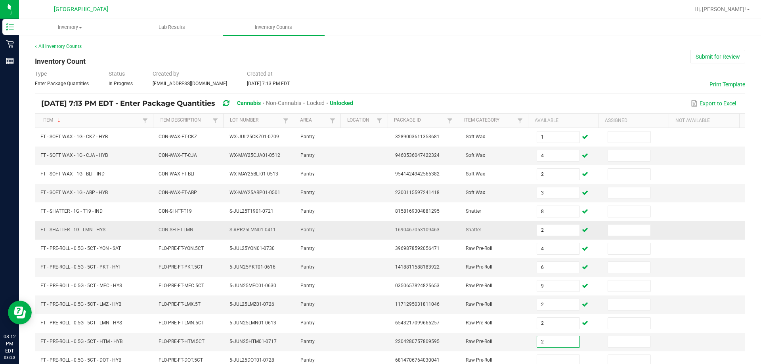
scroll to position [164, 0]
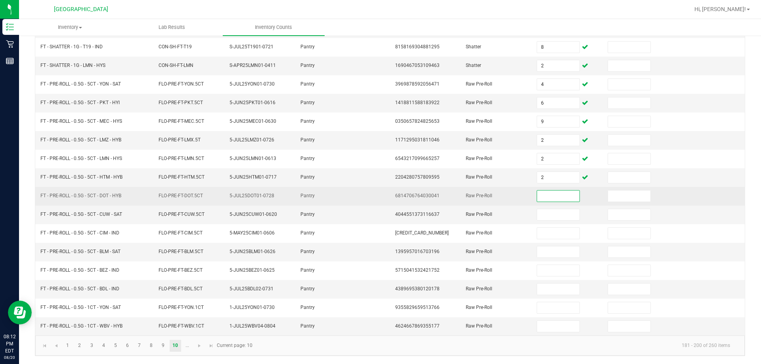
click at [471, 195] on input at bounding box center [558, 196] width 42 height 11
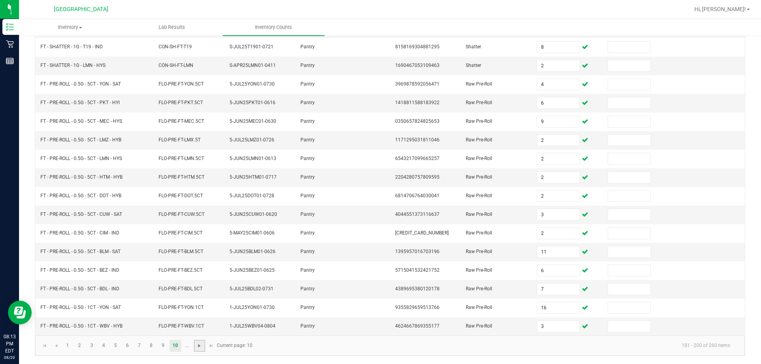
click at [198, 348] on span "Go to the next page" at bounding box center [199, 346] width 6 height 6
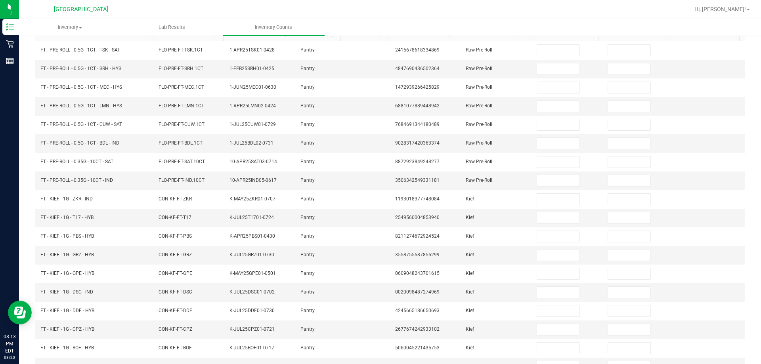
scroll to position [0, 0]
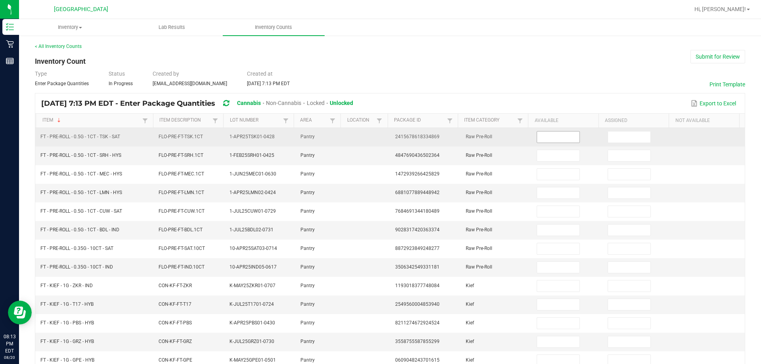
click at [471, 139] on input at bounding box center [558, 137] width 42 height 11
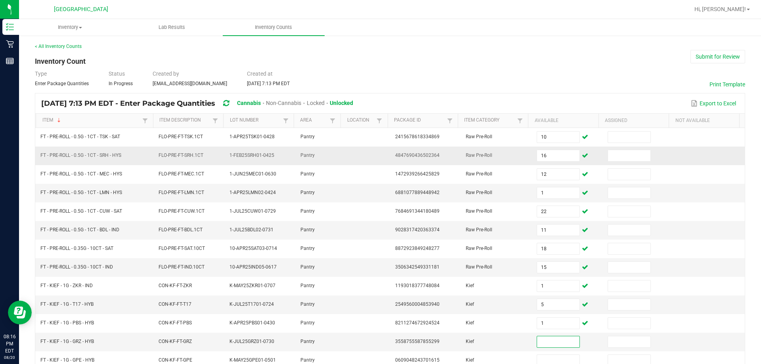
scroll to position [164, 0]
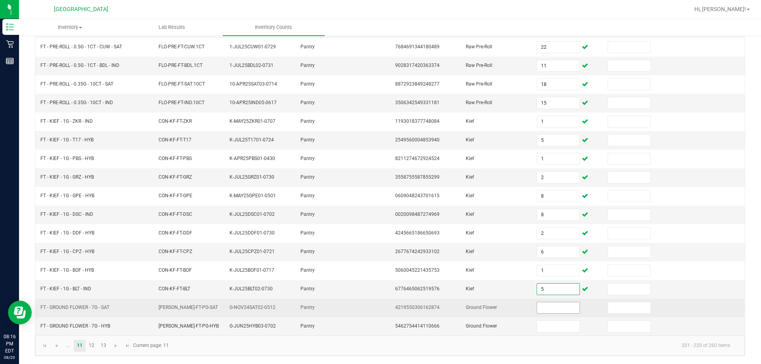
click at [471, 308] on input at bounding box center [558, 307] width 42 height 11
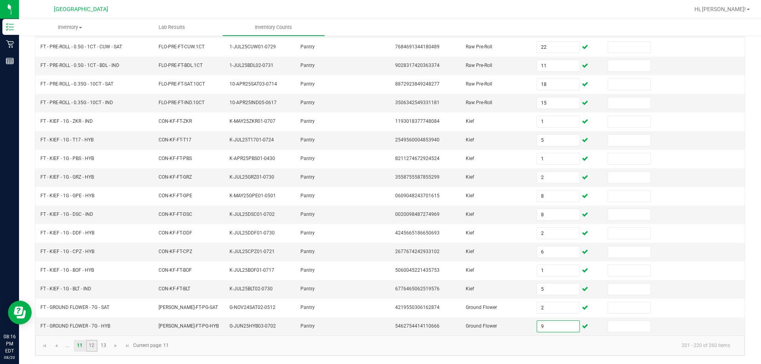
click at [96, 347] on link "12" at bounding box center [91, 346] width 11 height 12
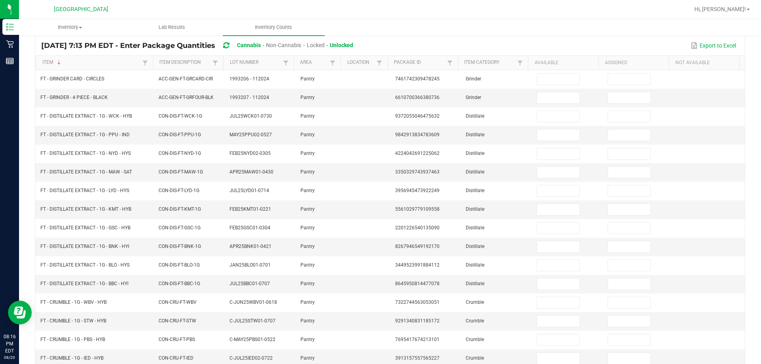
scroll to position [0, 0]
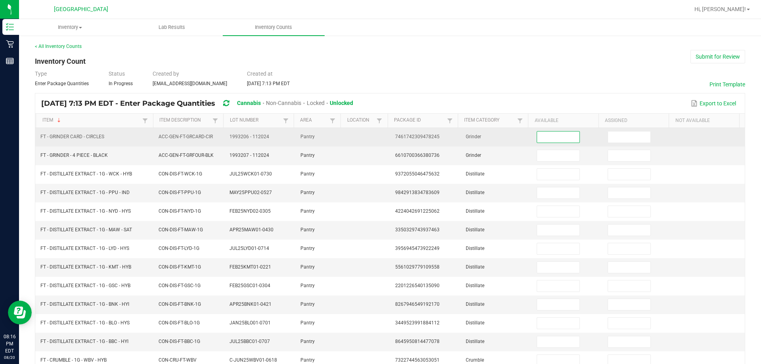
click at [471, 138] on input at bounding box center [558, 137] width 42 height 11
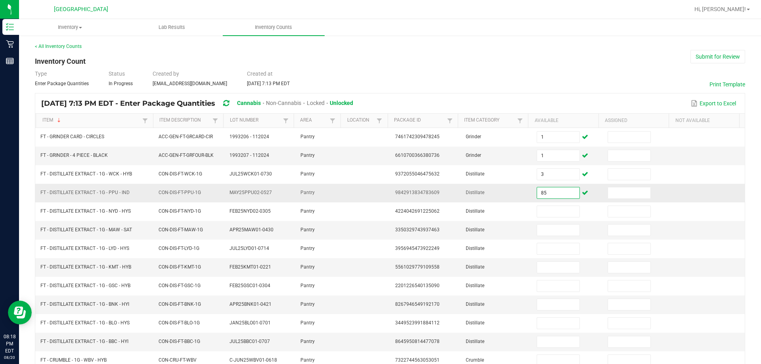
click at [471, 191] on input "85" at bounding box center [558, 192] width 42 height 11
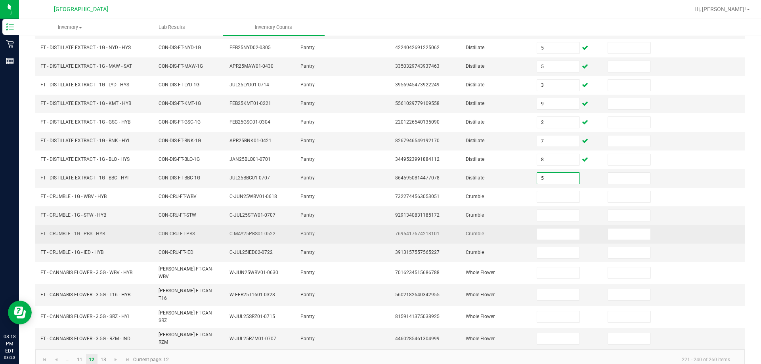
scroll to position [164, 0]
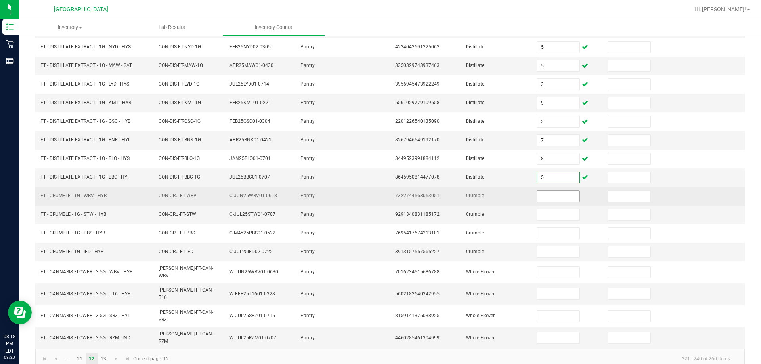
click at [471, 195] on input at bounding box center [558, 196] width 42 height 11
click at [471, 195] on input "0" at bounding box center [558, 196] width 42 height 11
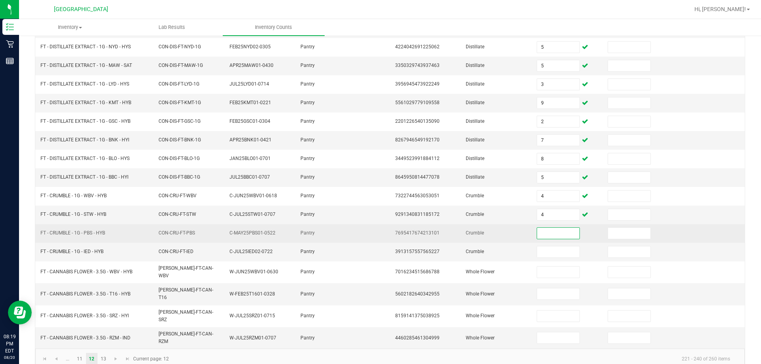
click at [471, 230] on input at bounding box center [558, 233] width 42 height 11
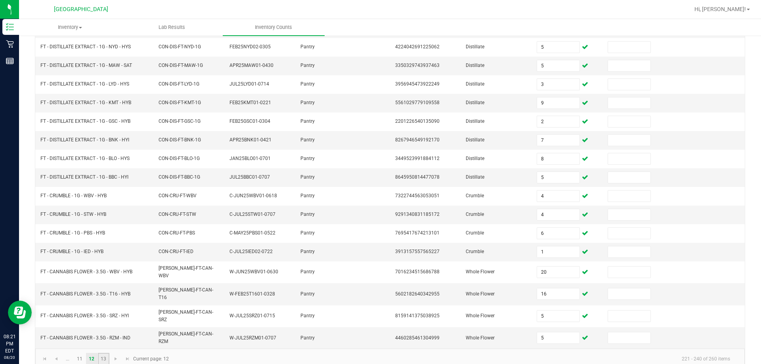
click at [107, 353] on link "13" at bounding box center [103, 359] width 11 height 12
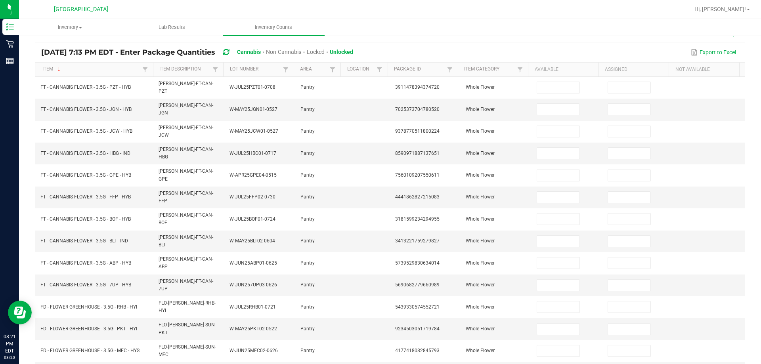
scroll to position [0, 0]
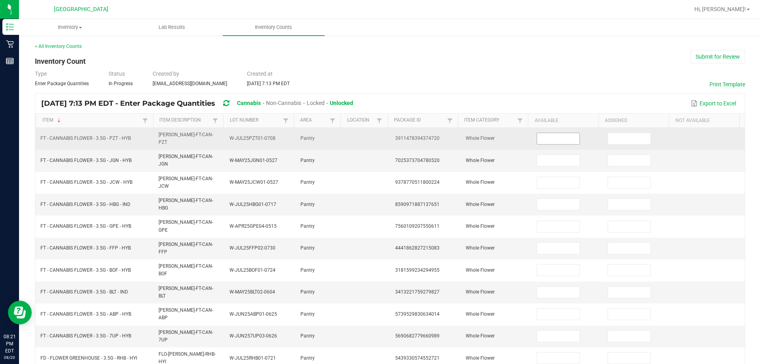
drag, startPoint x: 558, startPoint y: 141, endPoint x: 551, endPoint y: 138, distance: 7.8
click at [471, 141] on input at bounding box center [558, 138] width 42 height 11
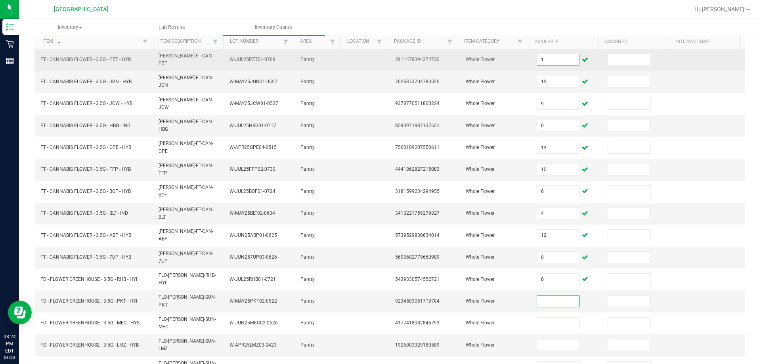
scroll to position [119, 0]
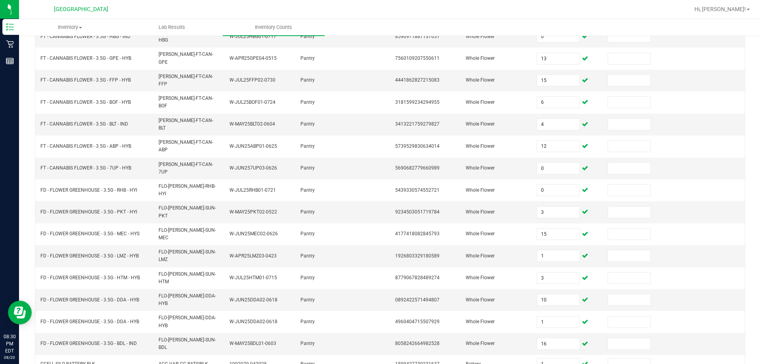
scroll to position [0, 0]
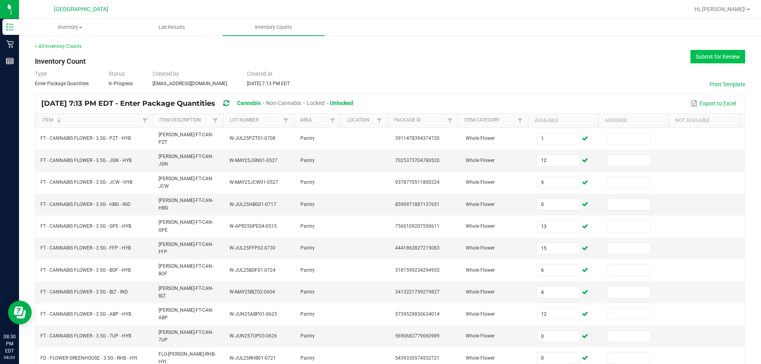
click at [471, 57] on button "Submit for Review" at bounding box center [717, 56] width 55 height 13
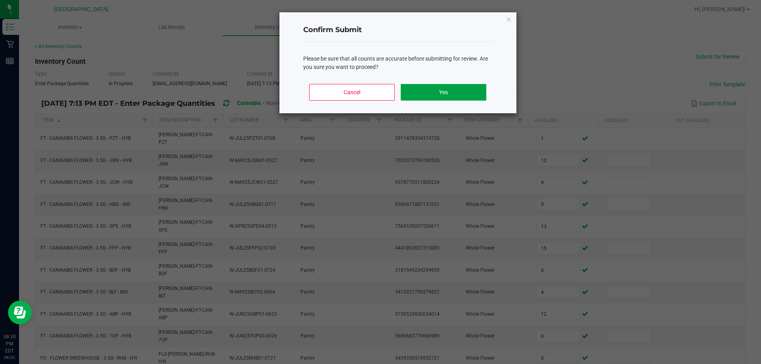
click at [437, 89] on button "Yes" at bounding box center [443, 92] width 85 height 17
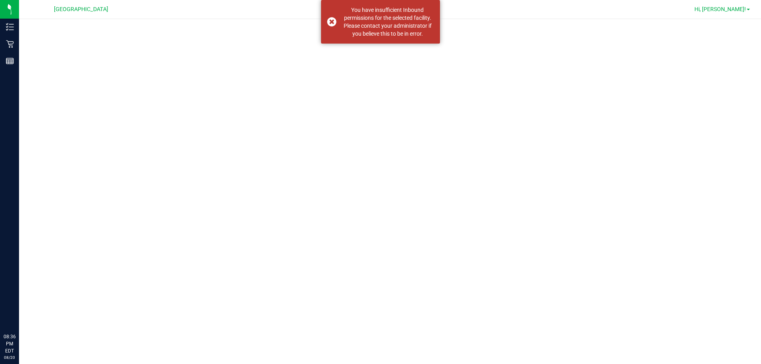
click at [745, 10] on span "Hi, [PERSON_NAME]!" at bounding box center [720, 9] width 52 height 6
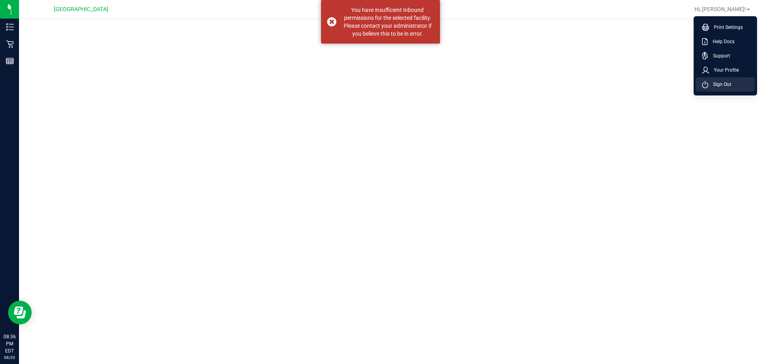
click at [739, 83] on li "Sign Out" at bounding box center [724, 84] width 59 height 14
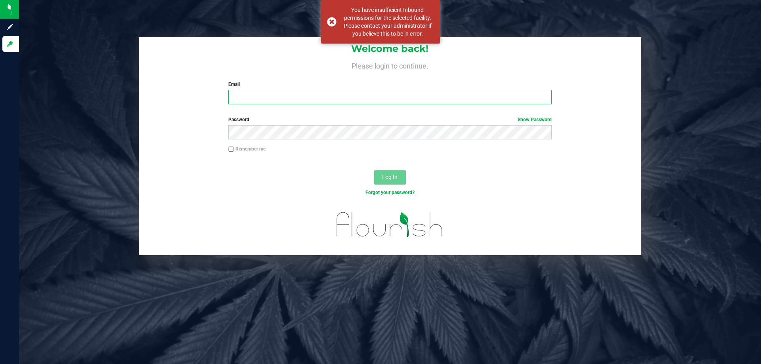
click at [449, 101] on input "Email" at bounding box center [389, 97] width 323 height 14
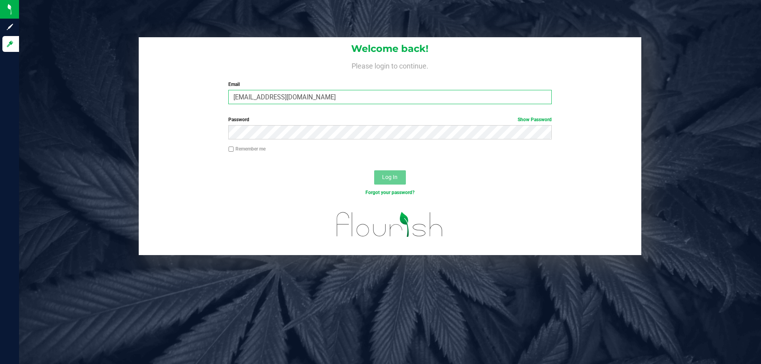
type input "[EMAIL_ADDRESS][DOMAIN_NAME]"
drag, startPoint x: 390, startPoint y: 180, endPoint x: 386, endPoint y: 177, distance: 4.6
click at [388, 178] on span "Log In" at bounding box center [389, 177] width 15 height 6
